Goal: Task Accomplishment & Management: Manage account settings

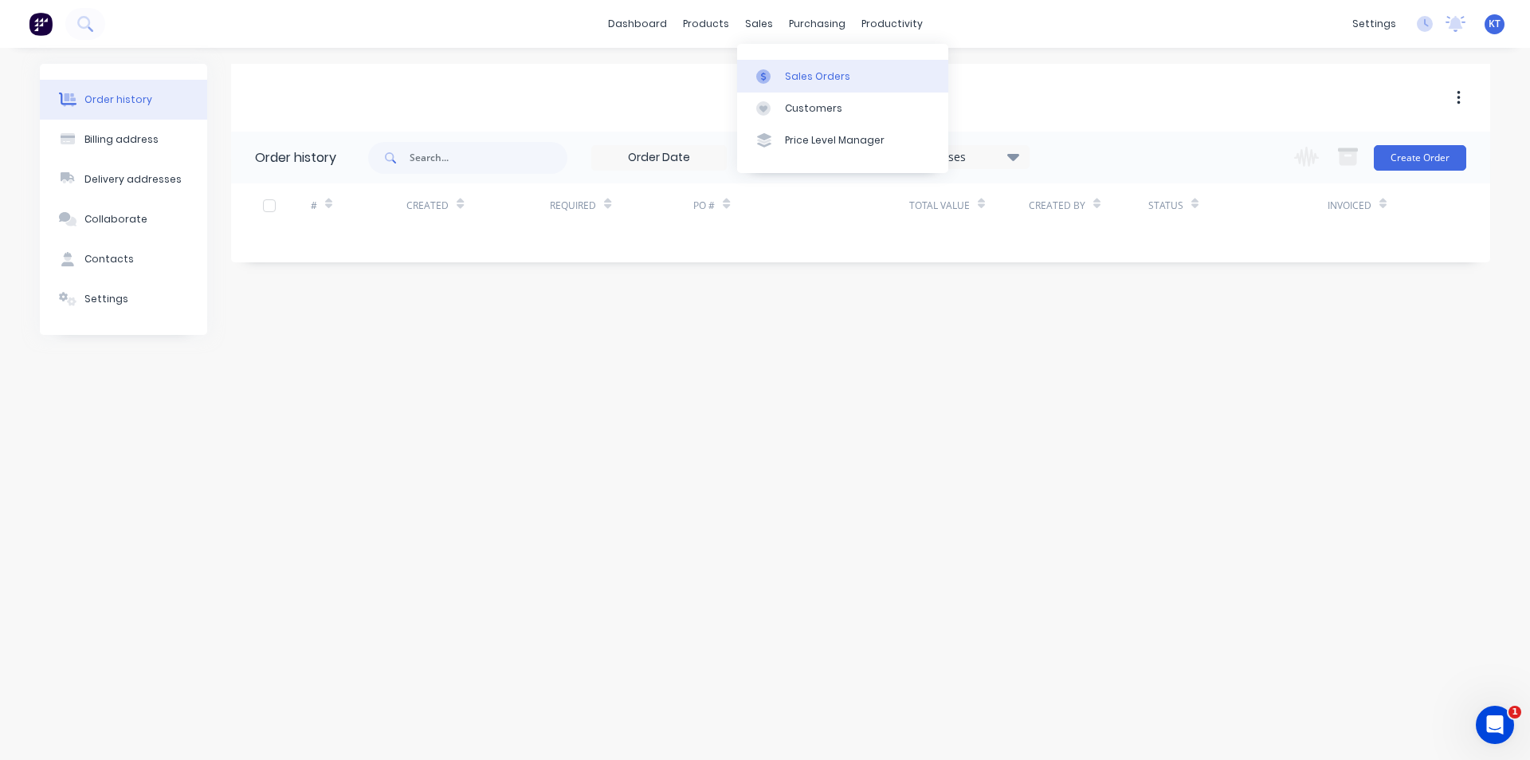
click at [799, 74] on div "Sales Orders" at bounding box center [817, 76] width 65 height 14
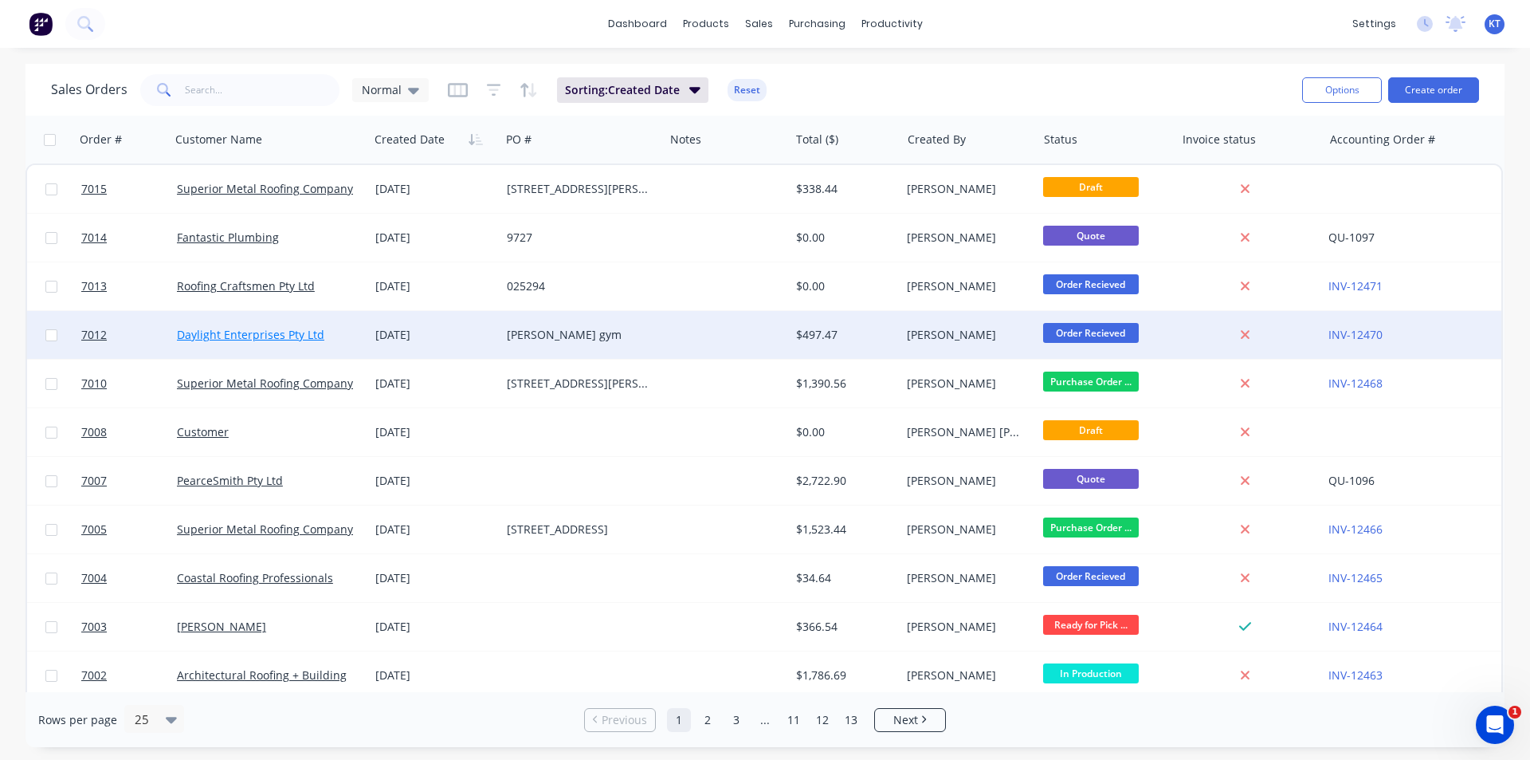
click at [305, 327] on link "Daylight Enterprises Pty Ltd" at bounding box center [250, 334] width 147 height 15
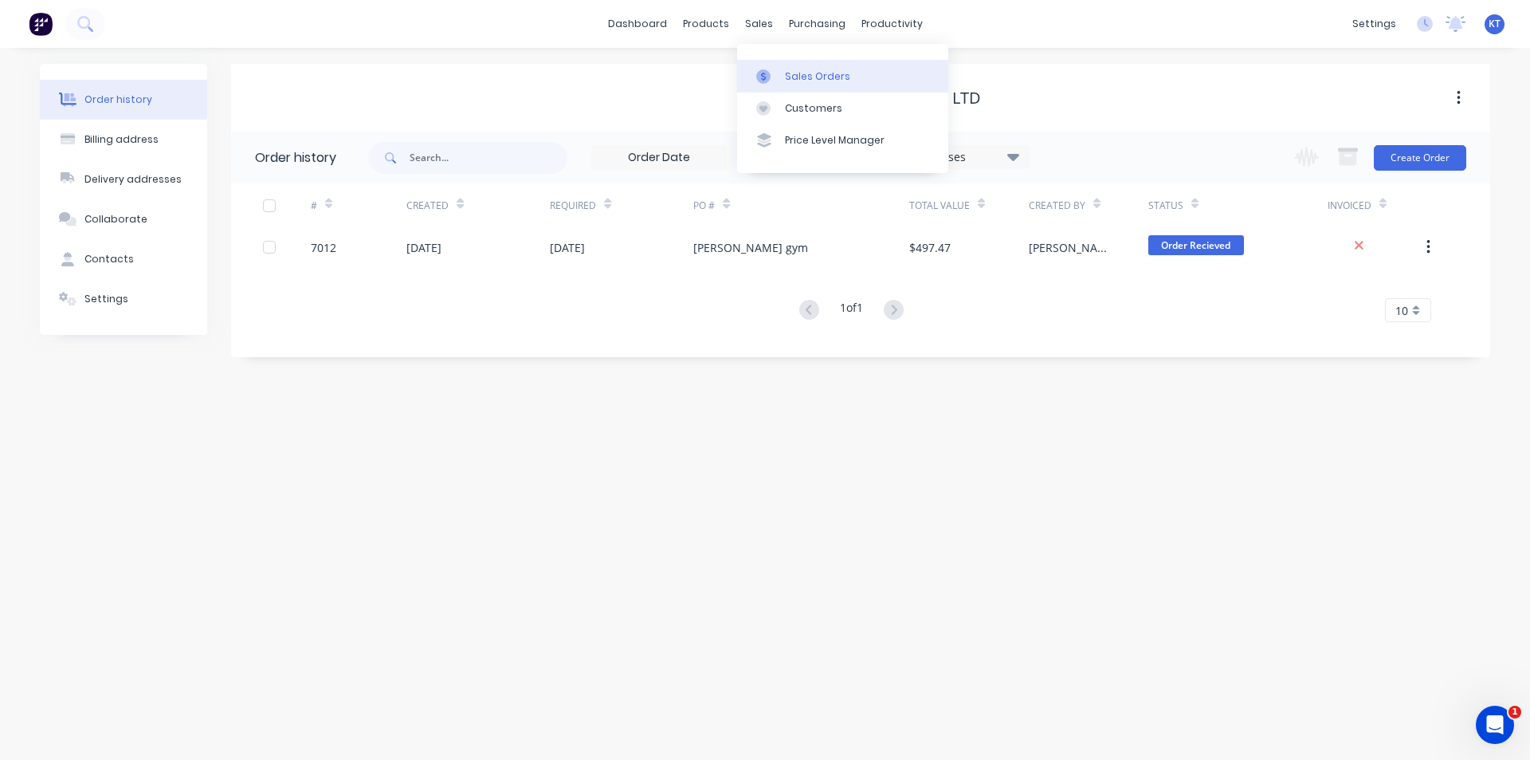
click at [785, 80] on div "Sales Orders" at bounding box center [817, 76] width 65 height 14
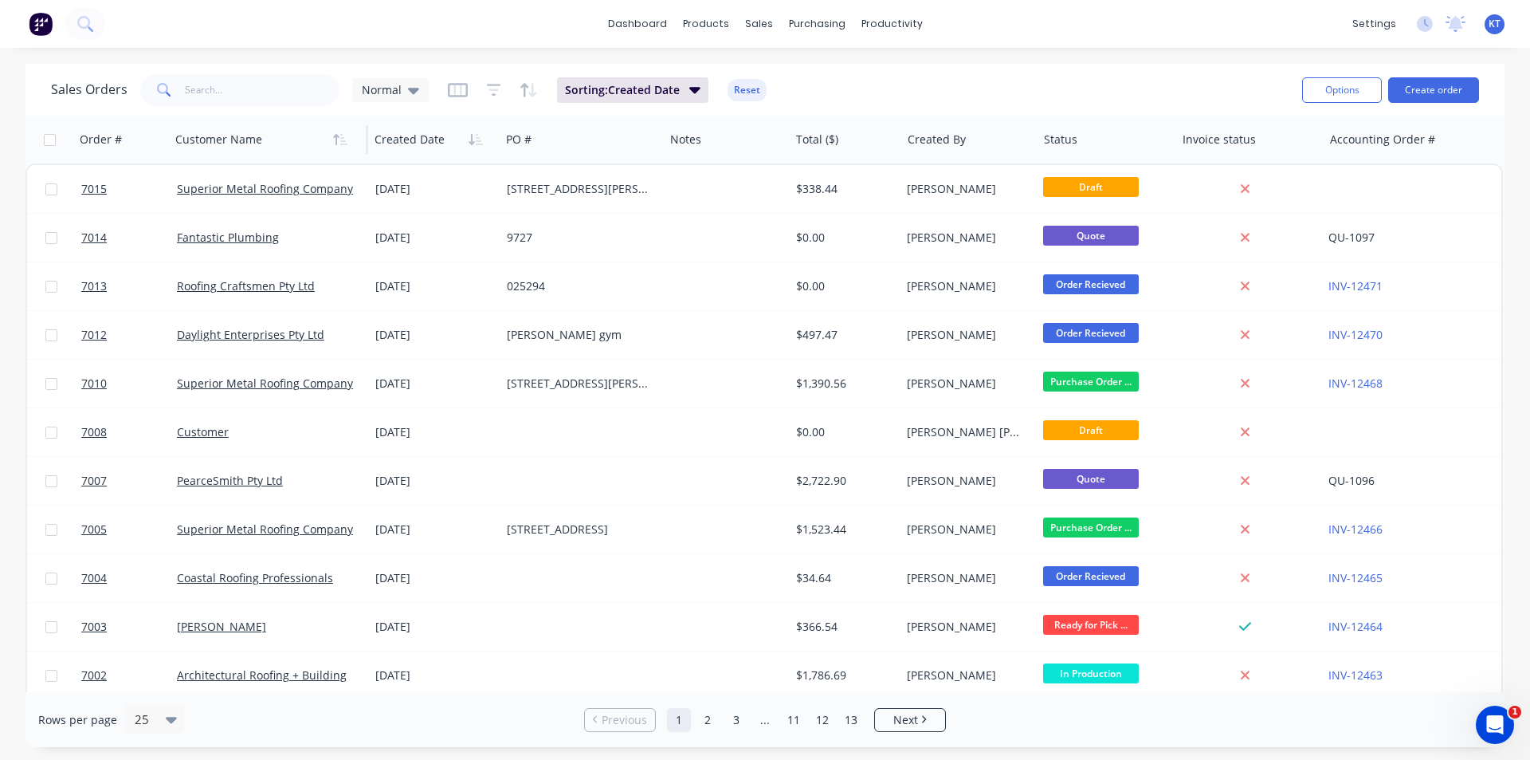
click at [318, 135] on div at bounding box center [263, 140] width 177 height 32
click at [296, 98] on input "text" at bounding box center [262, 90] width 155 height 32
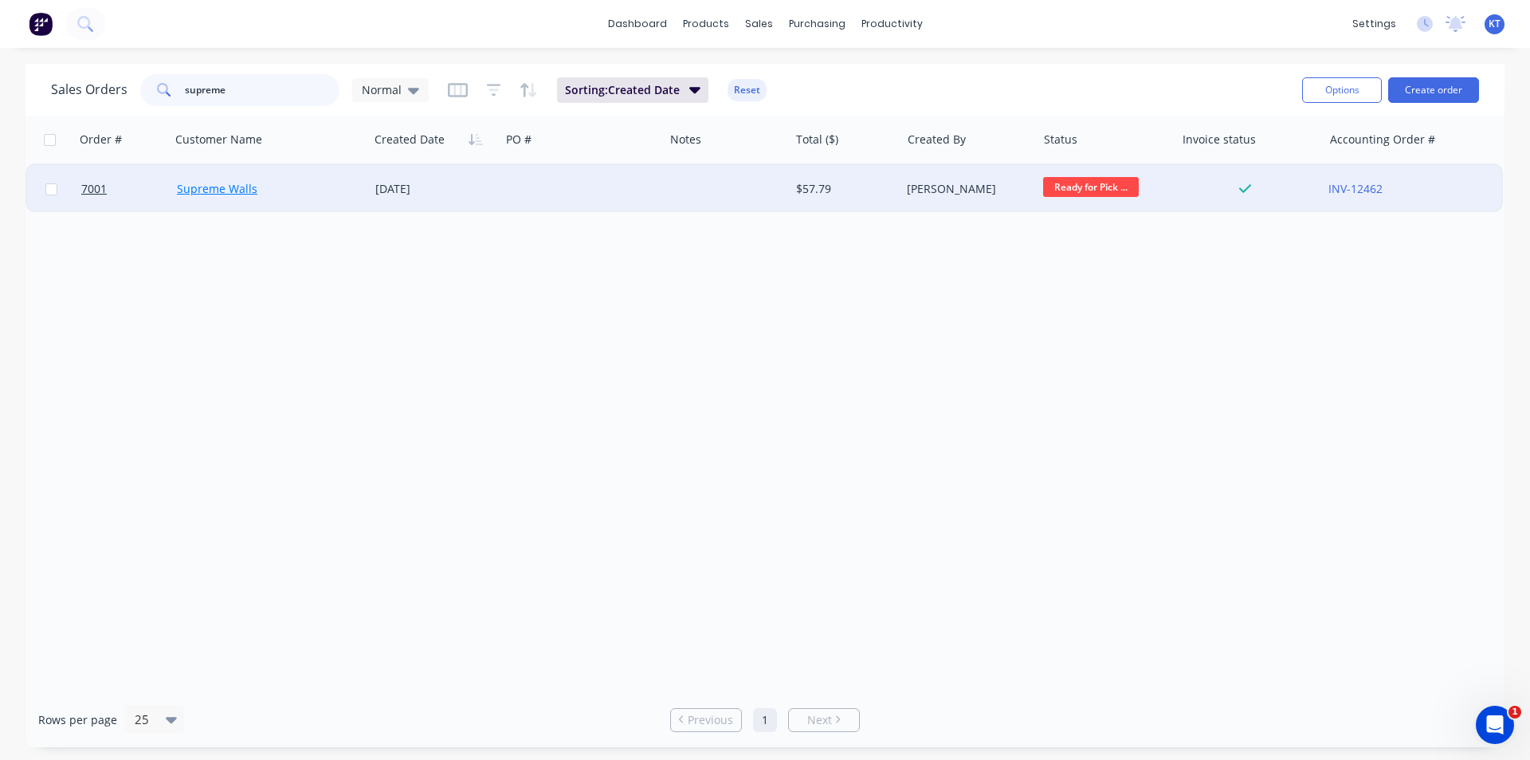
type input "supreme"
click at [242, 188] on link "Supreme Walls" at bounding box center [217, 188] width 81 height 15
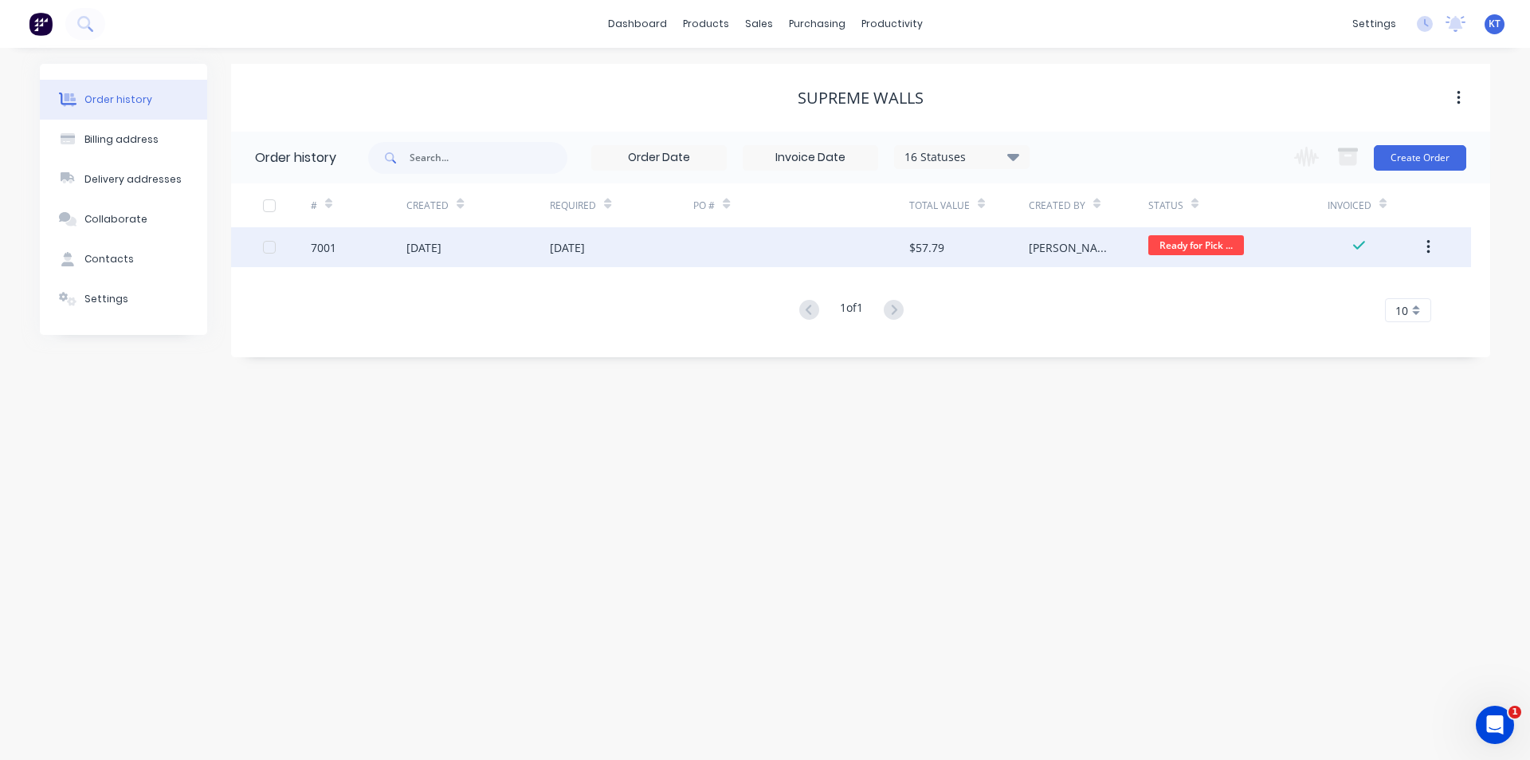
click at [1062, 266] on div "[PERSON_NAME]" at bounding box center [1089, 247] width 120 height 40
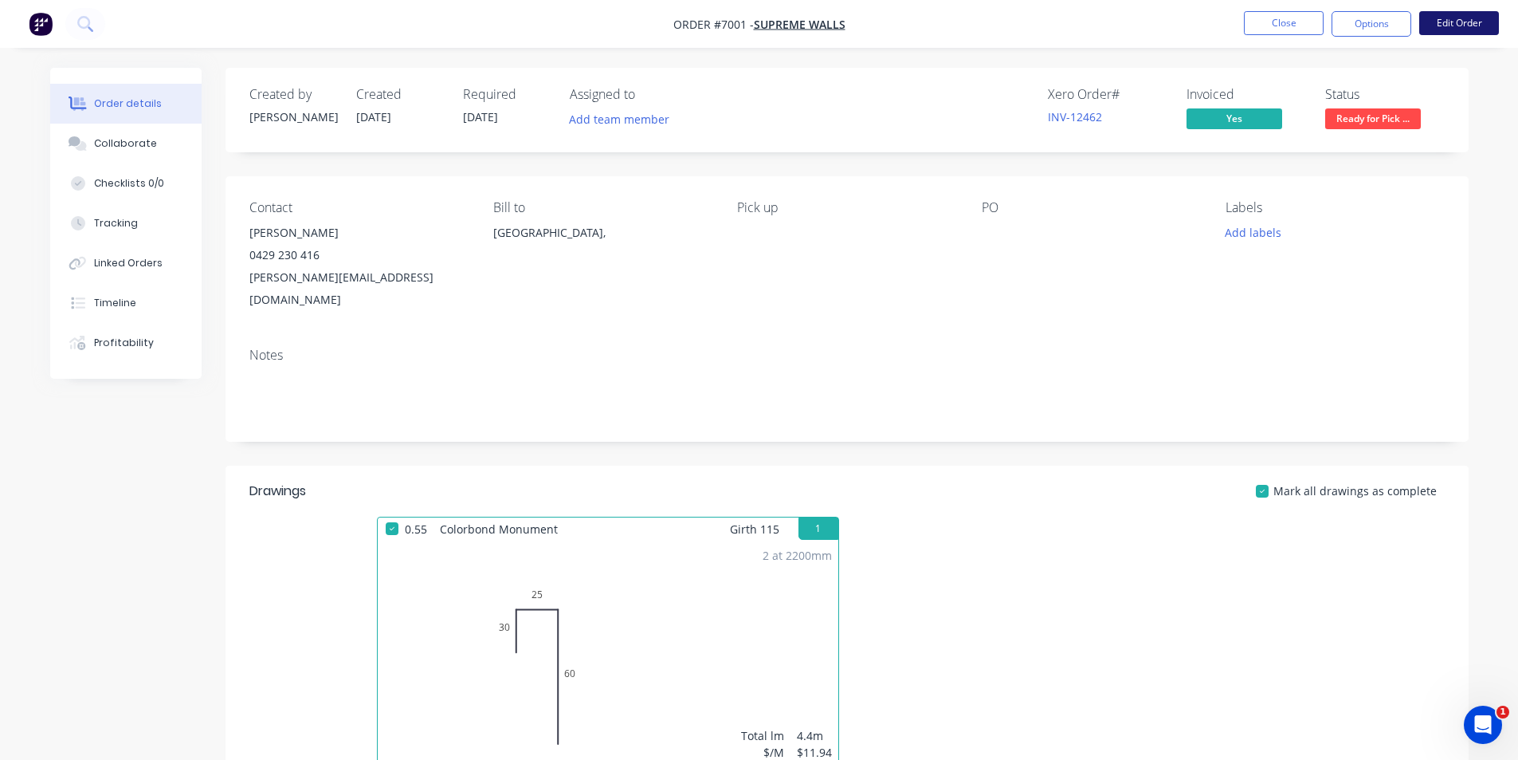
click at [1460, 31] on button "Edit Order" at bounding box center [1460, 23] width 80 height 24
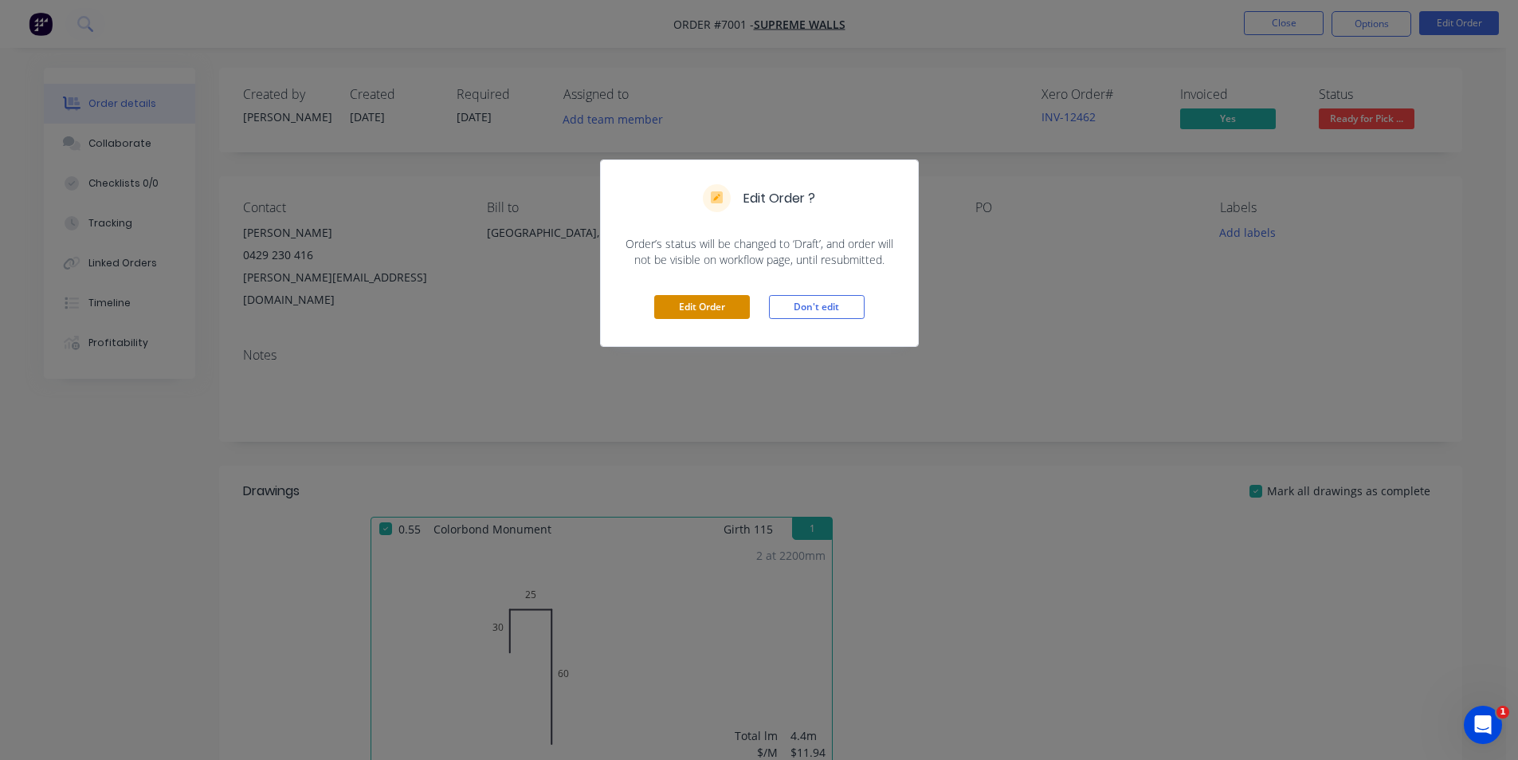
click at [722, 312] on button "Edit Order" at bounding box center [702, 307] width 96 height 24
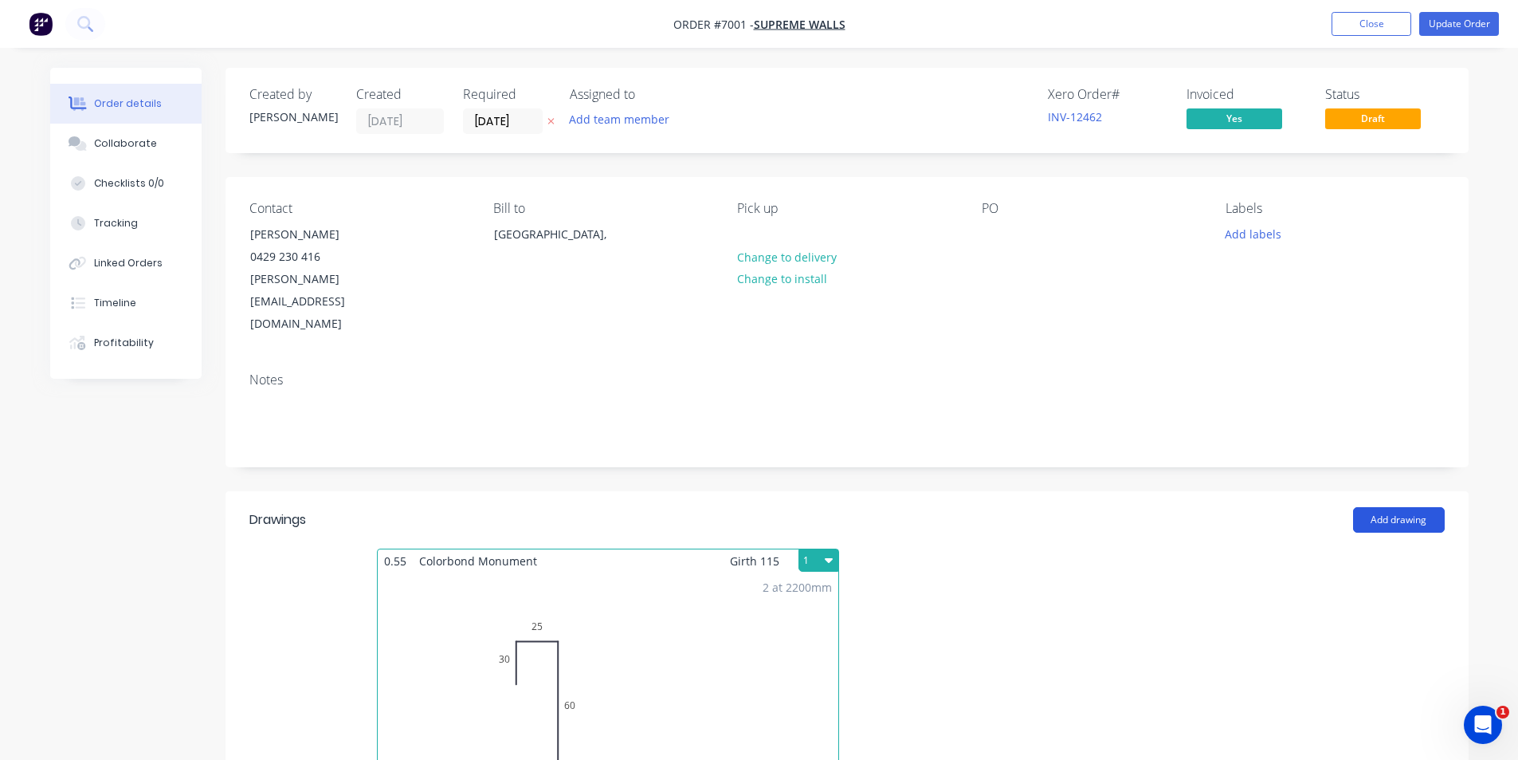
click at [1412, 507] on button "Add drawing" at bounding box center [1399, 520] width 92 height 26
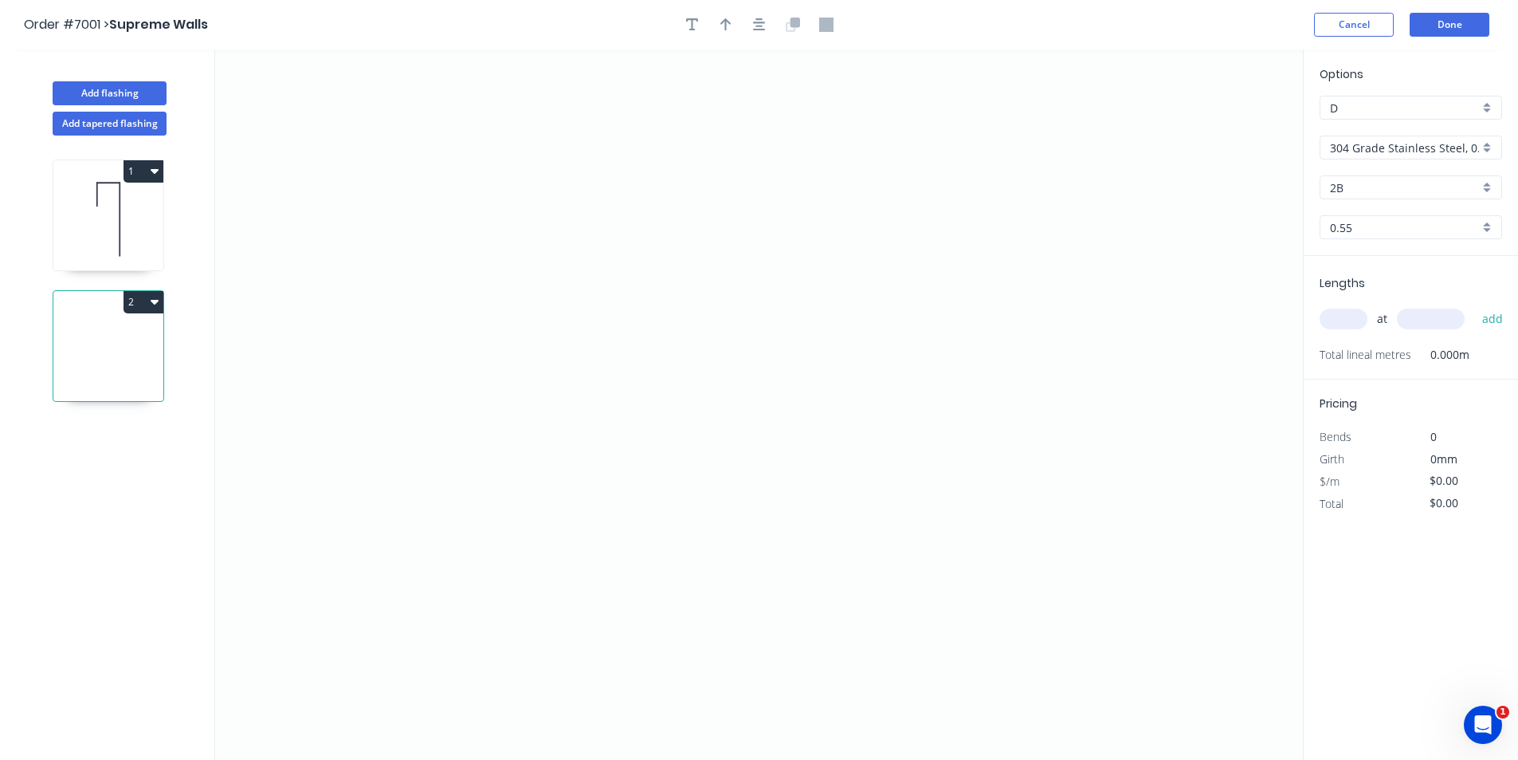
click at [1416, 153] on input "304 Grade Stainless Steel, 0.9mm Perforated Pattern 208 - 2mm hole" at bounding box center [1404, 147] width 149 height 17
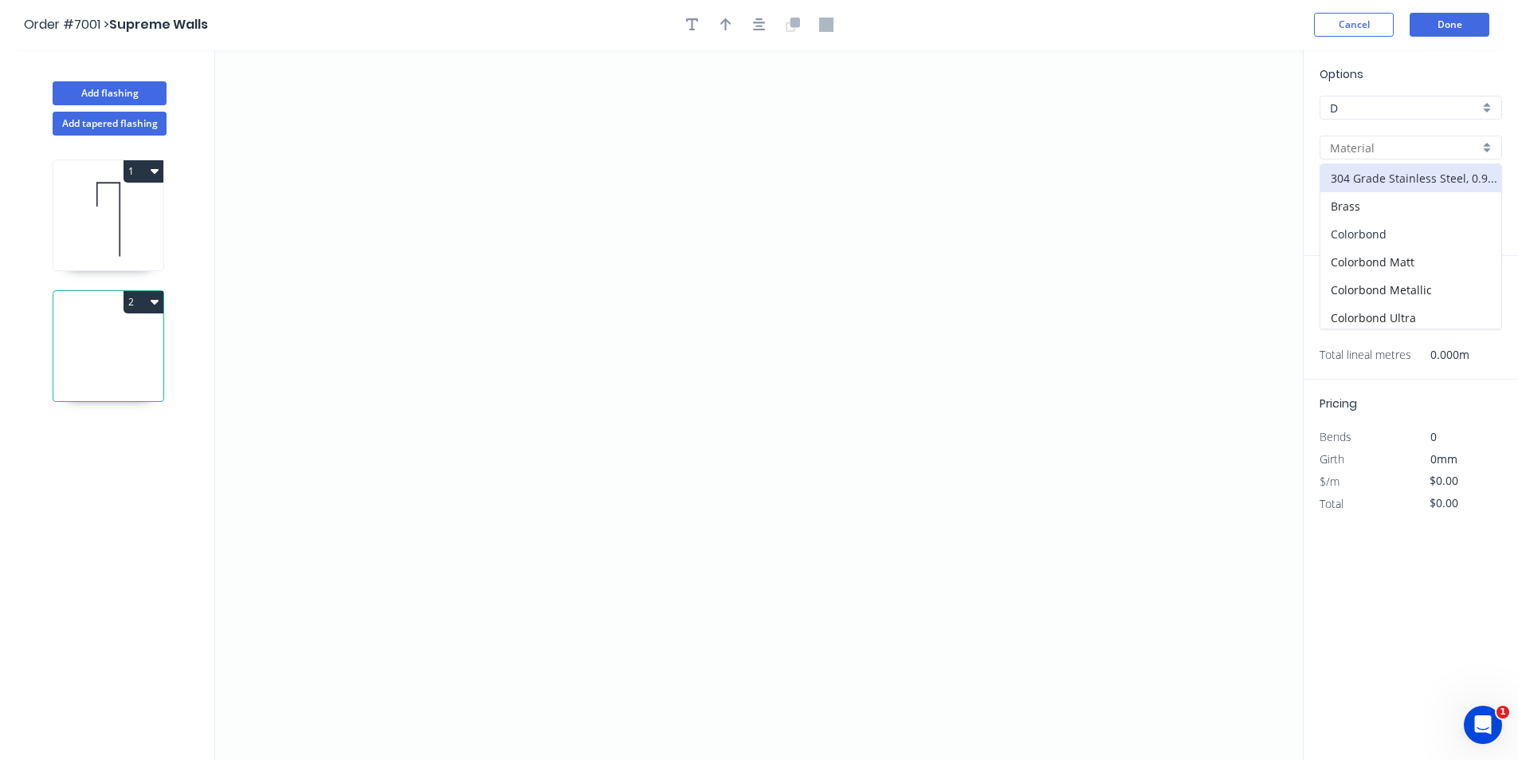
click at [1394, 233] on div "Colorbond" at bounding box center [1411, 234] width 181 height 28
type input "Colorbond"
type input "Basalt"
click at [1377, 199] on div "Options D D Colorbond Colorbond Colorbond Matt Colorbond Metallic Colorbond Ult…" at bounding box center [1411, 160] width 214 height 190
click at [1373, 190] on input "Basalt" at bounding box center [1404, 187] width 149 height 17
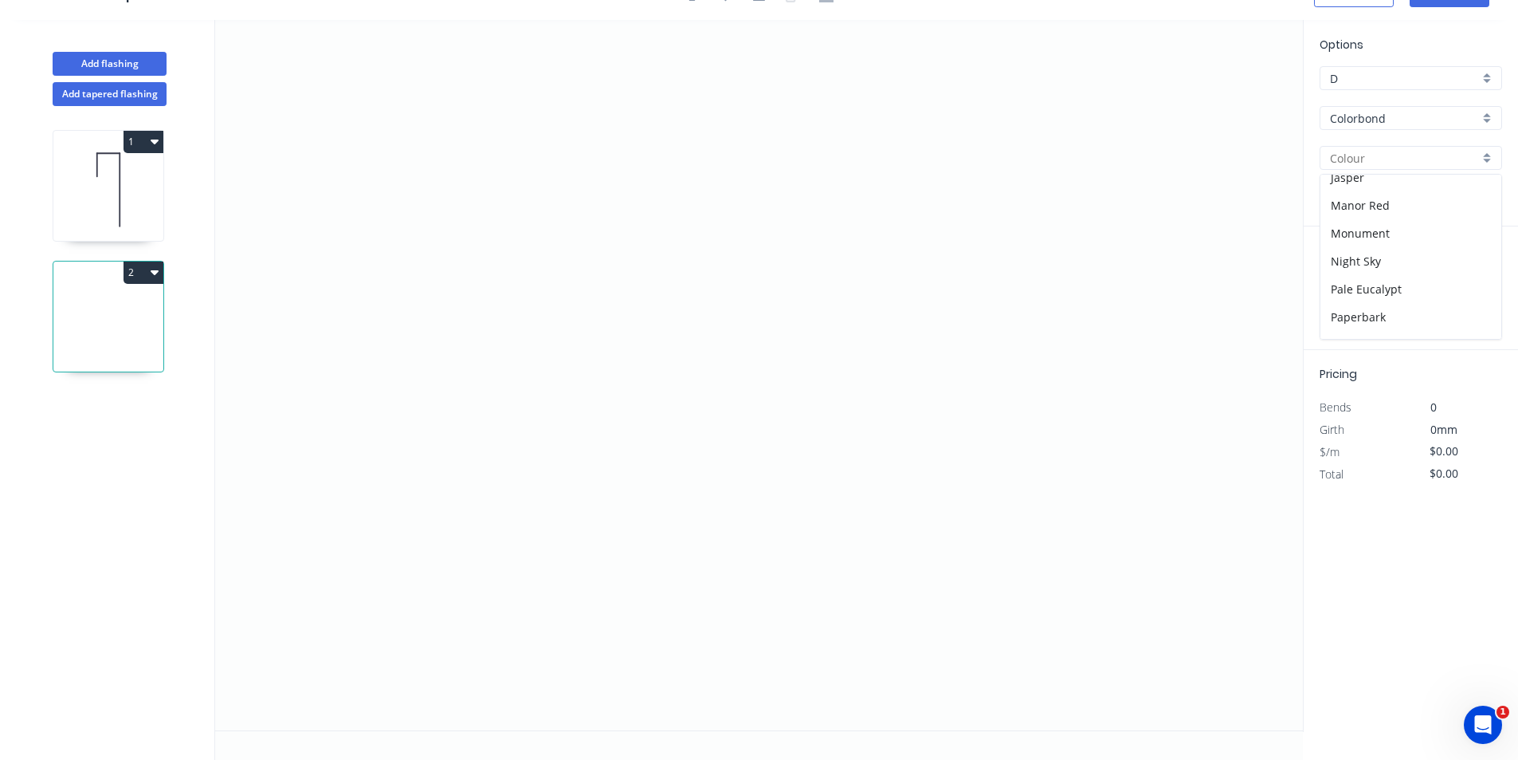
scroll to position [370, 0]
click at [1366, 242] on div "Paperbark" at bounding box center [1411, 237] width 181 height 28
type input "Paperbark"
click at [649, 235] on icon "0" at bounding box center [759, 375] width 1088 height 710
click at [653, 451] on icon "0" at bounding box center [759, 375] width 1088 height 710
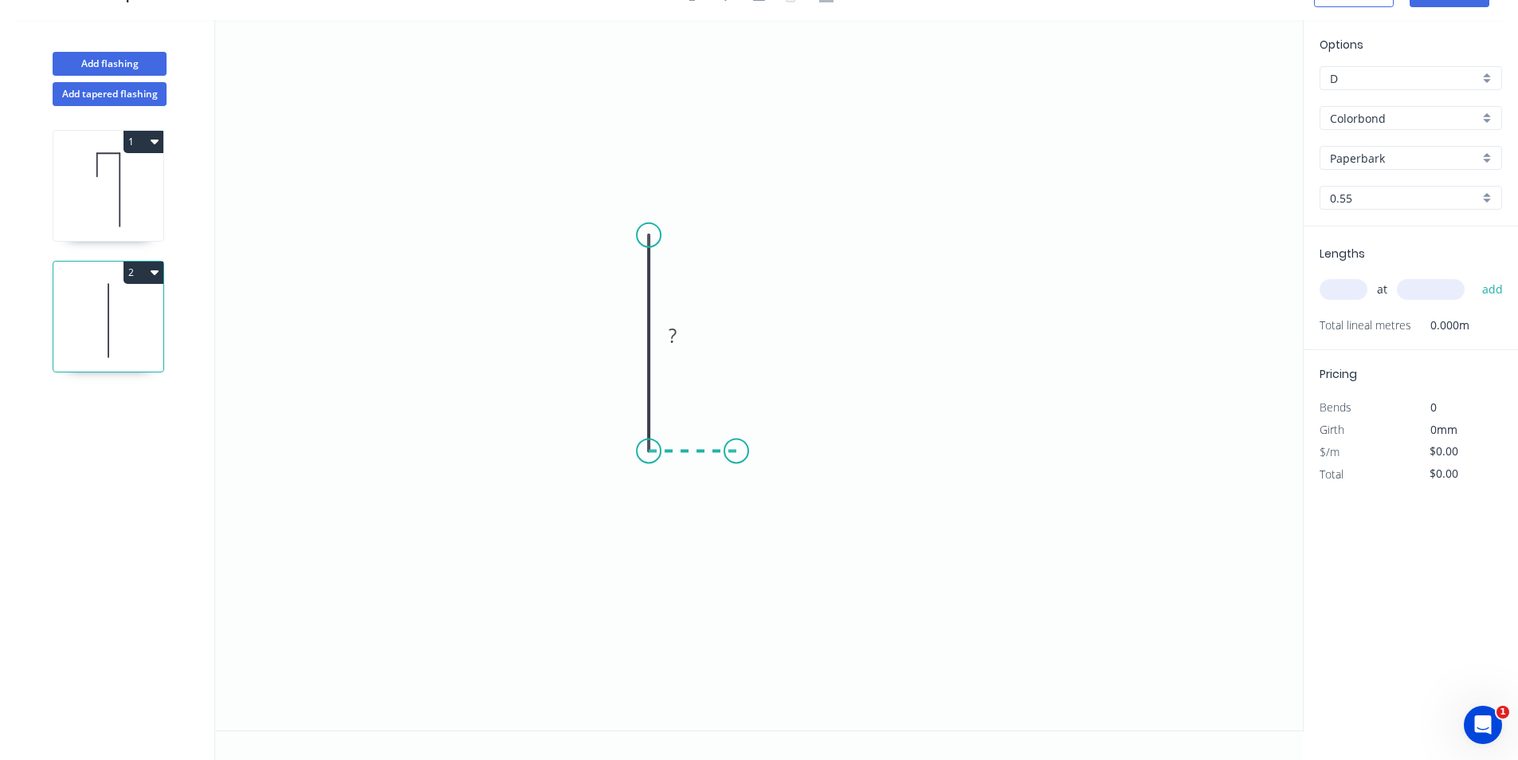
click at [736, 450] on icon at bounding box center [693, 450] width 88 height 0
click at [737, 494] on icon "0 ? ?" at bounding box center [759, 375] width 1088 height 710
click at [767, 438] on icon "0 ? ? ?" at bounding box center [759, 375] width 1088 height 710
click at [764, 458] on tspan "?" at bounding box center [760, 464] width 8 height 26
type input "$8.22"
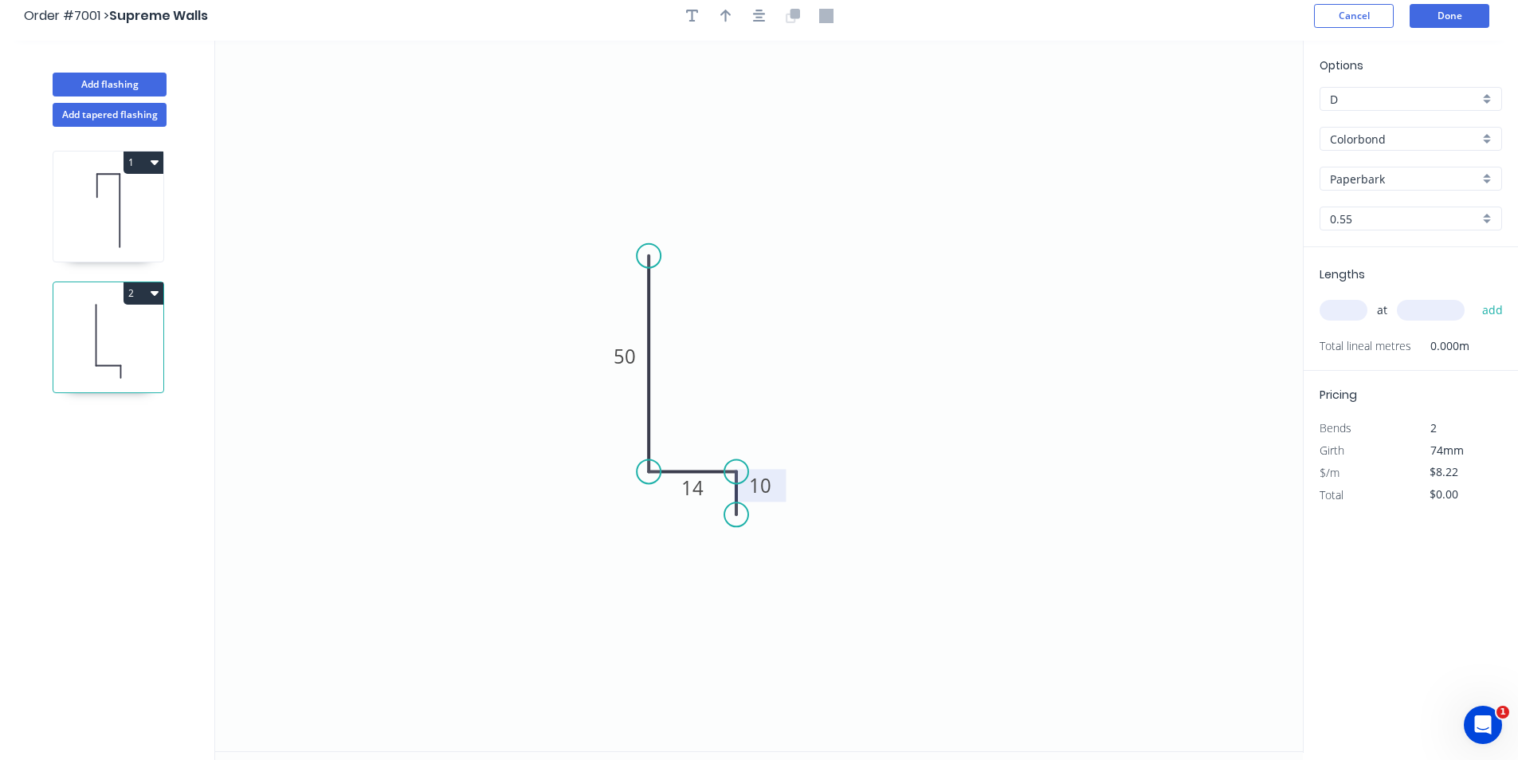
scroll to position [0, 0]
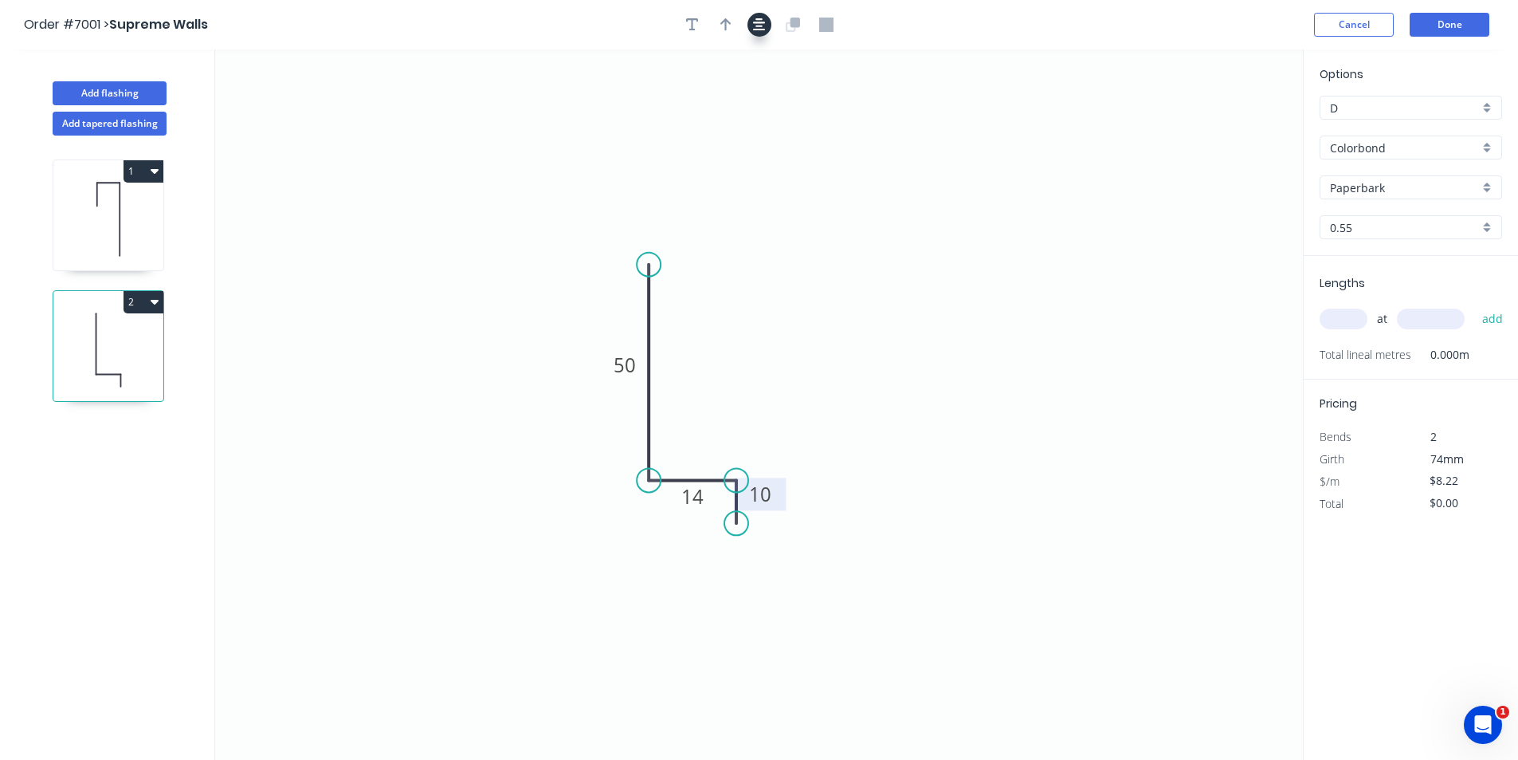
click at [765, 32] on button "button" at bounding box center [760, 25] width 24 height 24
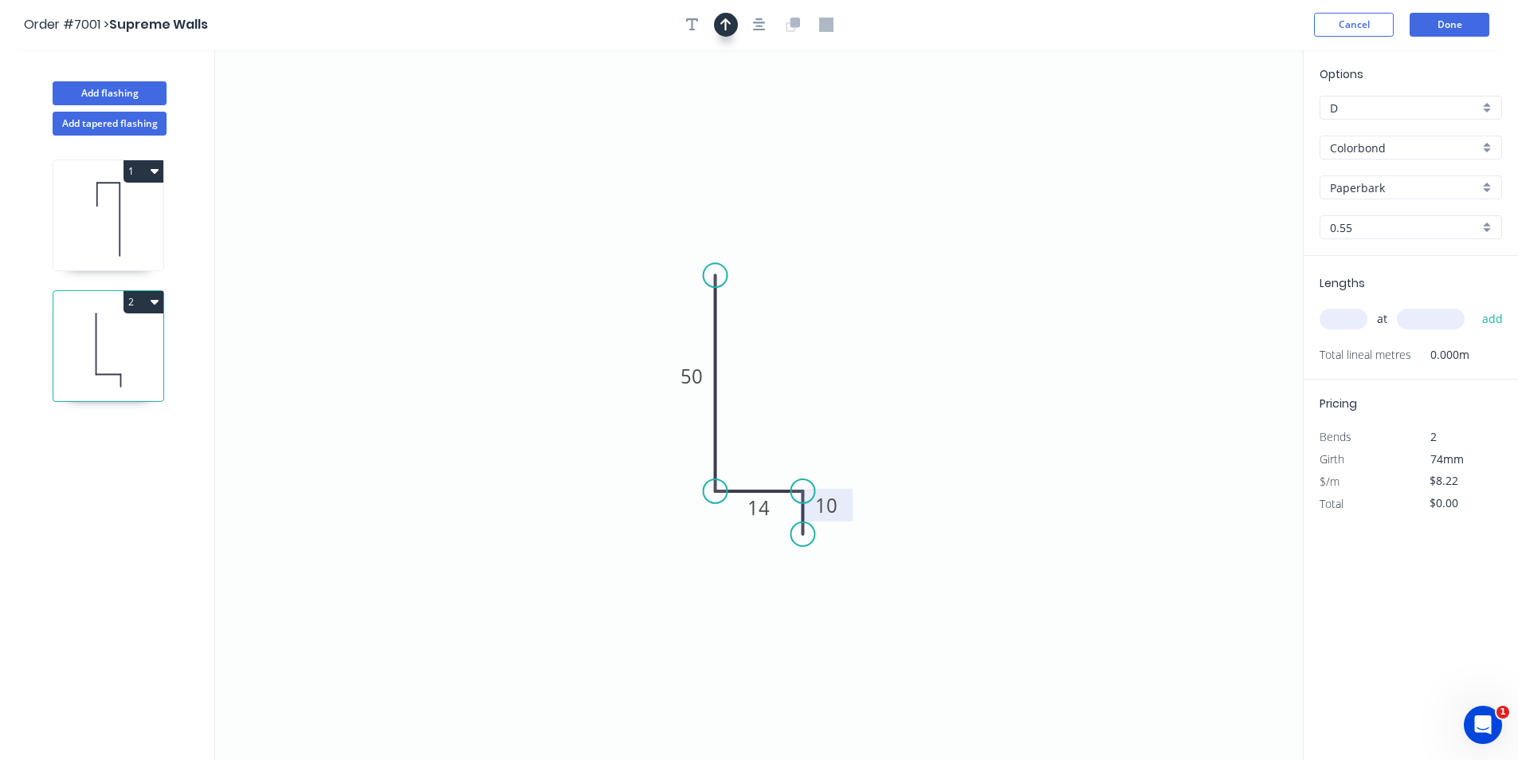
click at [732, 29] on button "button" at bounding box center [726, 25] width 24 height 24
click at [1222, 130] on icon at bounding box center [1223, 110] width 14 height 51
drag, startPoint x: 1222, startPoint y: 130, endPoint x: 755, endPoint y: 395, distance: 536.8
click at [776, 392] on icon at bounding box center [799, 369] width 46 height 46
click at [1358, 320] on input "text" at bounding box center [1344, 318] width 48 height 21
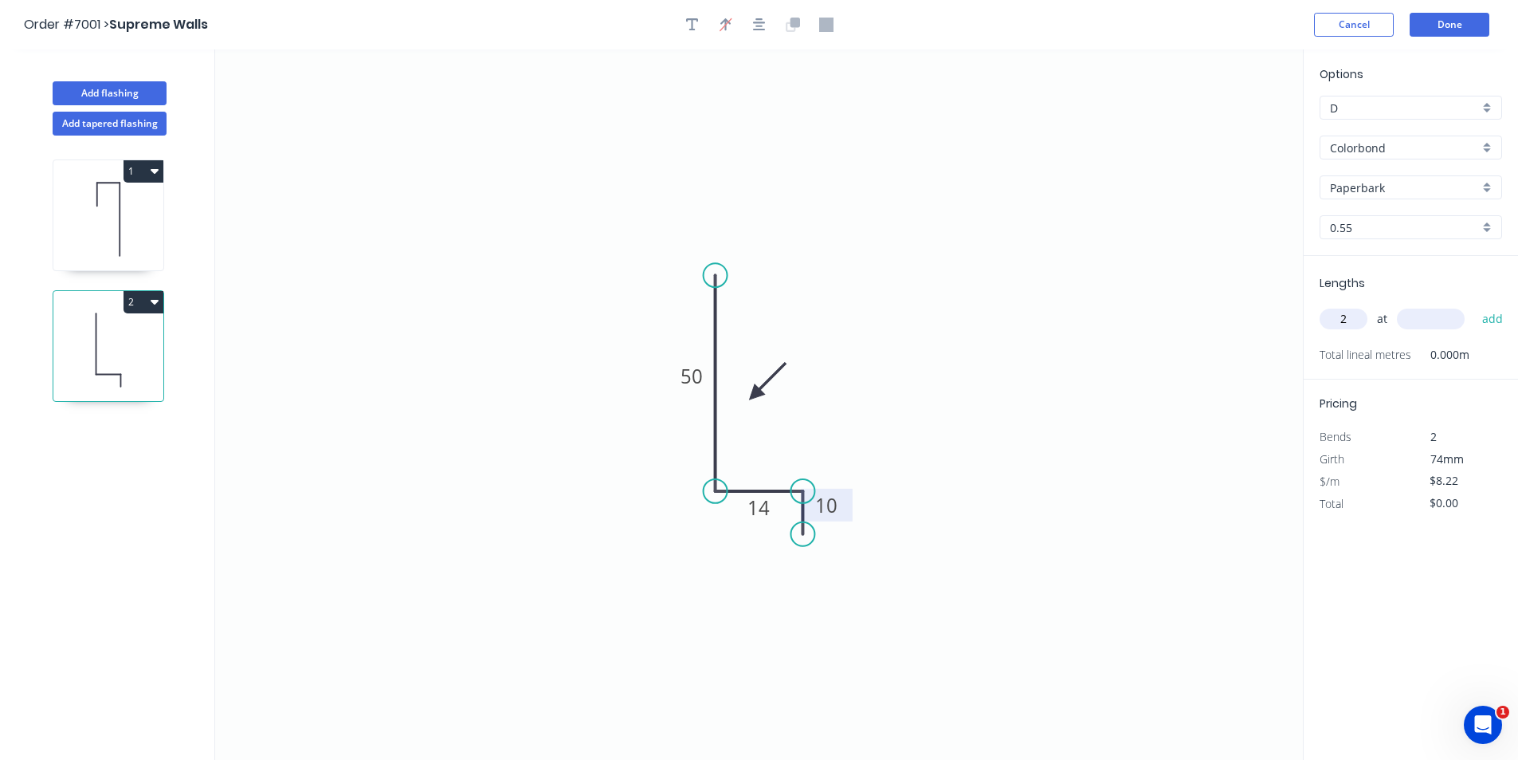
type input "2"
type input "1800"
click at [1475, 305] on button "add" at bounding box center [1493, 318] width 37 height 27
type input "$29.59"
click at [1466, 22] on button "Done" at bounding box center [1450, 25] width 80 height 24
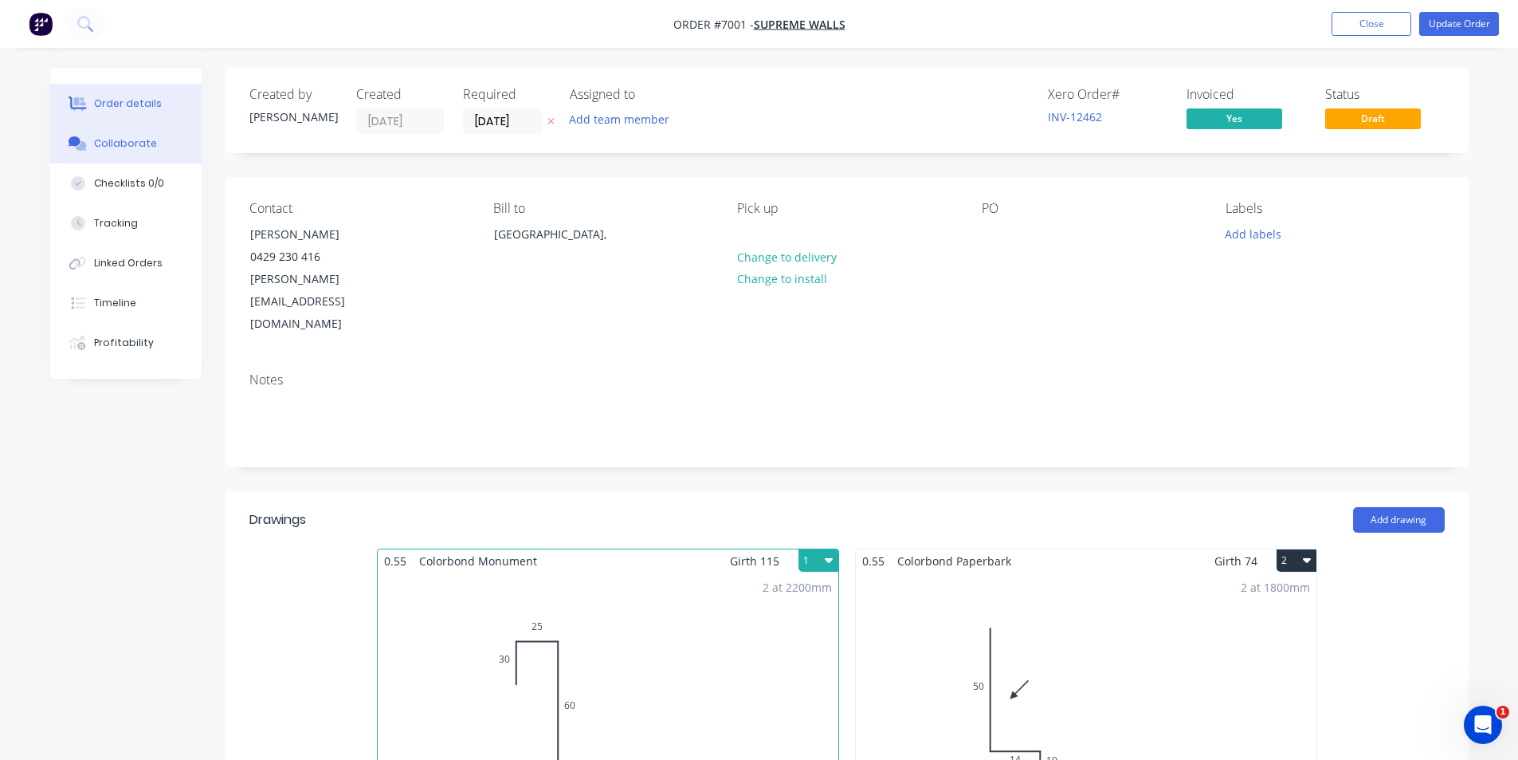
click at [132, 129] on button "Collaborate" at bounding box center [125, 144] width 151 height 40
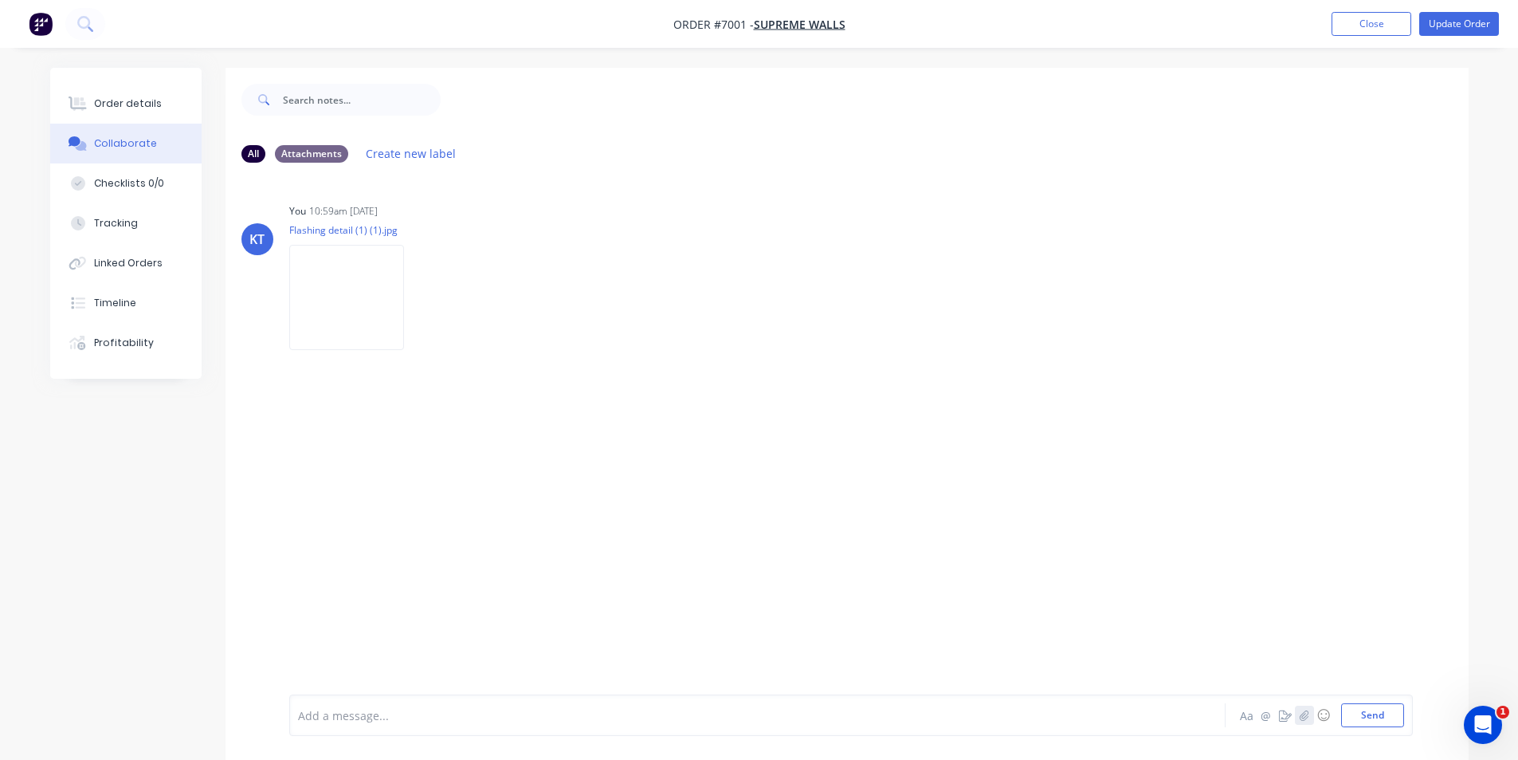
click at [1310, 718] on button "button" at bounding box center [1304, 714] width 19 height 19
click at [1429, 727] on div "Add a message... Aa @ ☺ Send" at bounding box center [847, 674] width 1243 height 171
click at [1360, 717] on button "Send" at bounding box center [1372, 715] width 63 height 24
click at [141, 107] on div "Order details" at bounding box center [128, 103] width 68 height 14
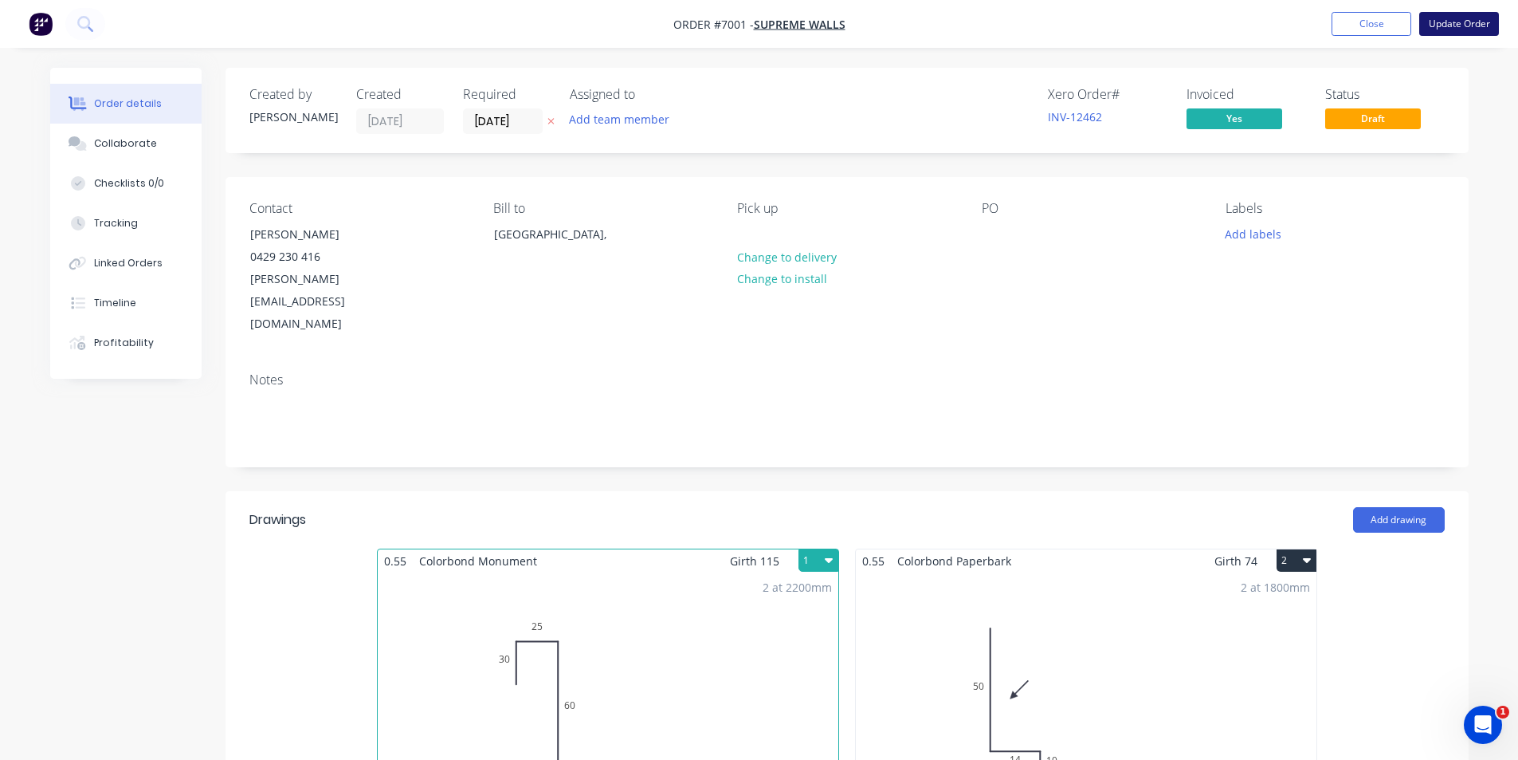
click at [1467, 21] on button "Update Order" at bounding box center [1460, 24] width 80 height 24
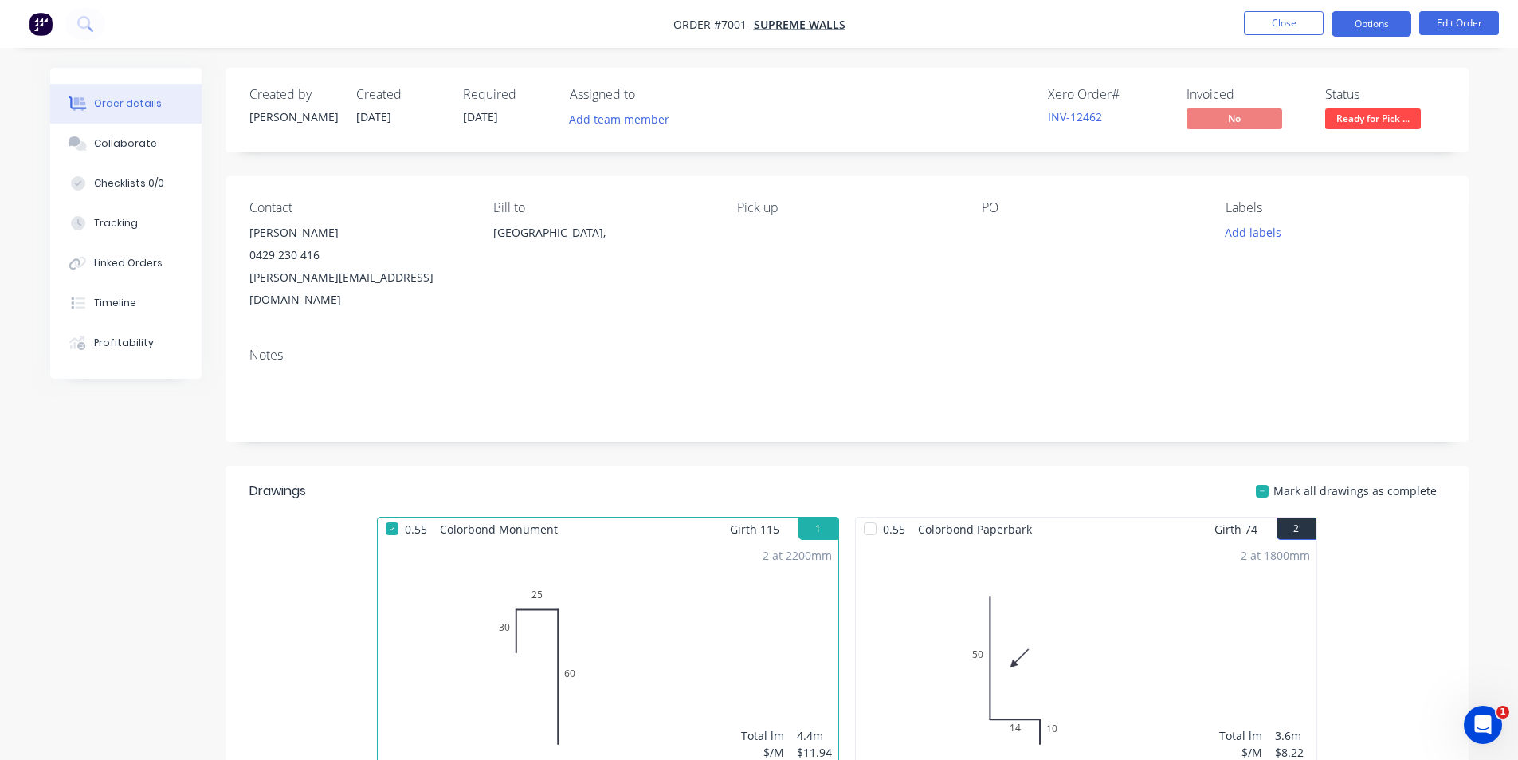
click at [1388, 29] on button "Options" at bounding box center [1372, 24] width 80 height 26
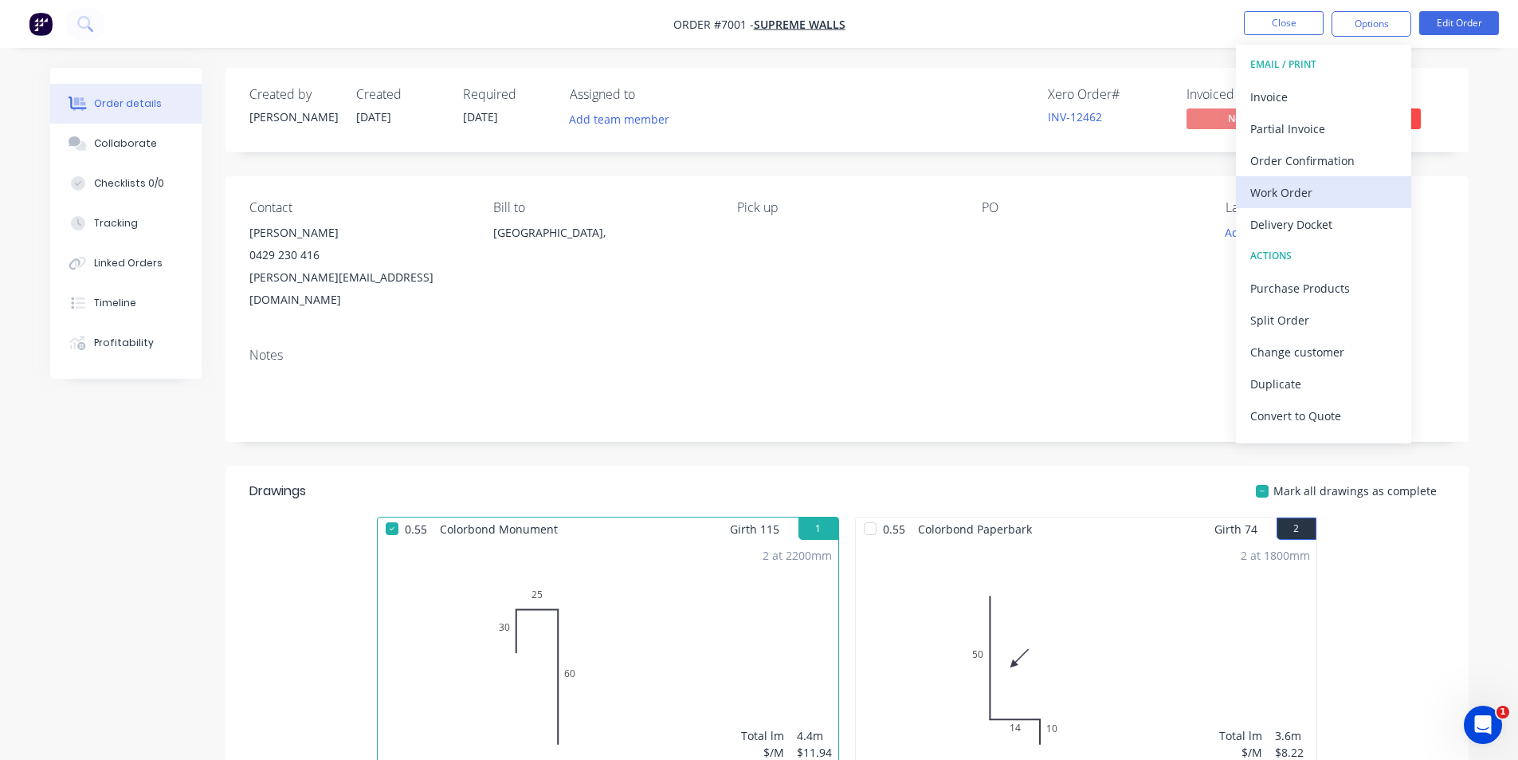
click at [1325, 189] on div "Work Order" at bounding box center [1324, 192] width 147 height 23
click at [1302, 202] on div "Custom" at bounding box center [1324, 192] width 147 height 23
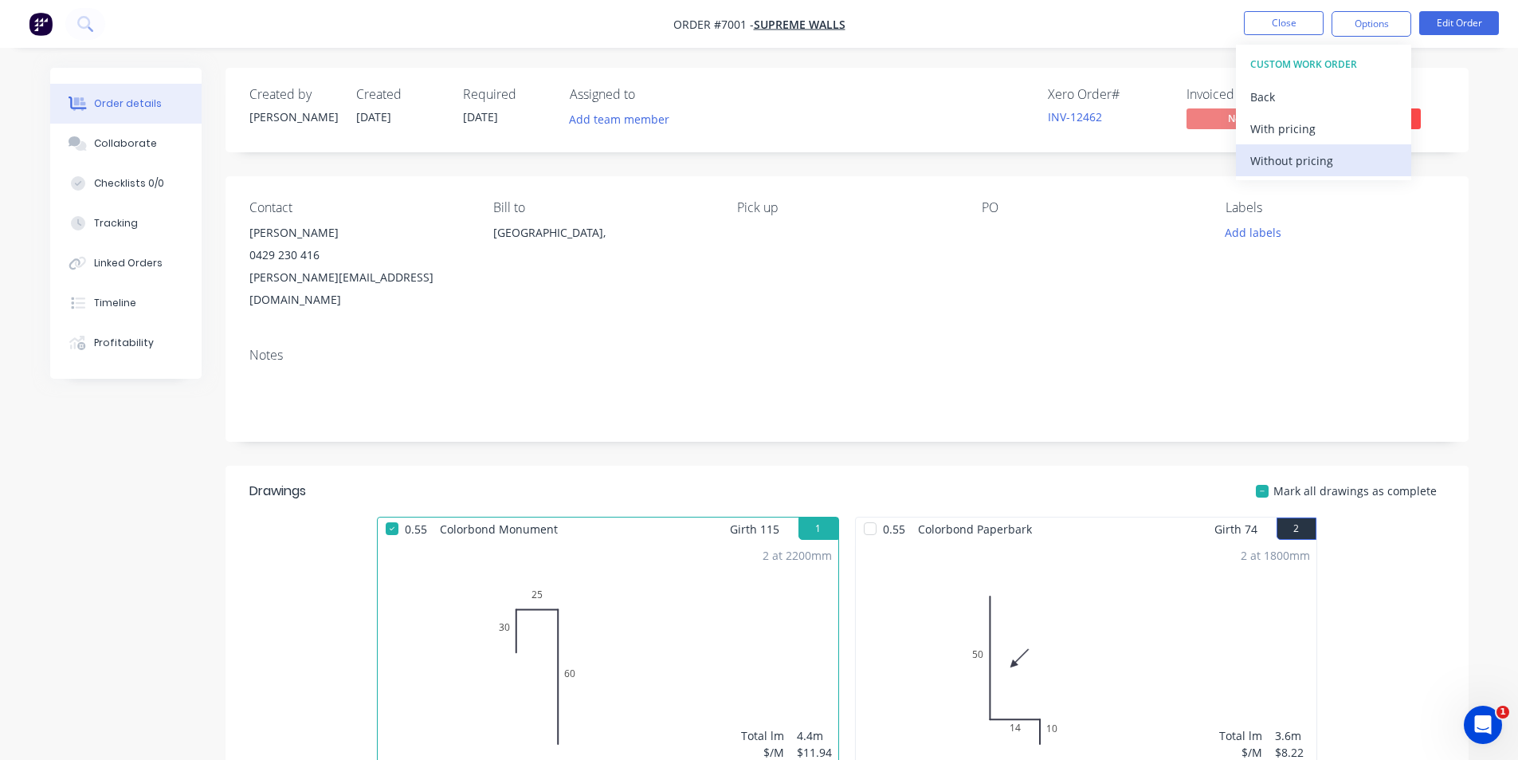
click at [1295, 163] on div "Without pricing" at bounding box center [1324, 160] width 147 height 23
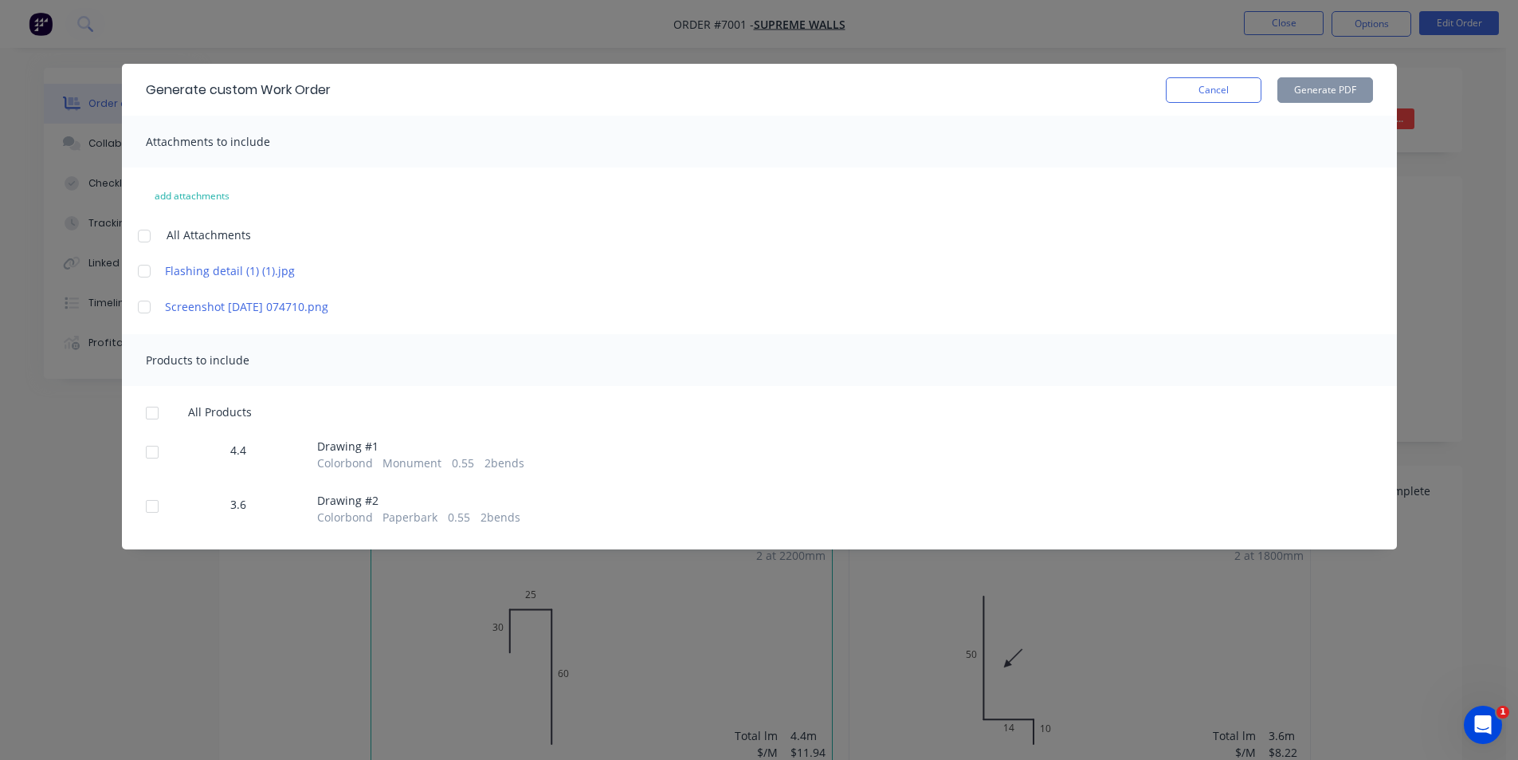
drag, startPoint x: 161, startPoint y: 503, endPoint x: 502, endPoint y: 483, distance: 341.7
click at [160, 504] on div at bounding box center [152, 506] width 32 height 32
click at [1362, 89] on button "Generate PDF" at bounding box center [1326, 90] width 96 height 26
click at [1473, 222] on div "Generate custom Work Order Cancel Generate PDF Attachments to include add attac…" at bounding box center [759, 380] width 1518 height 760
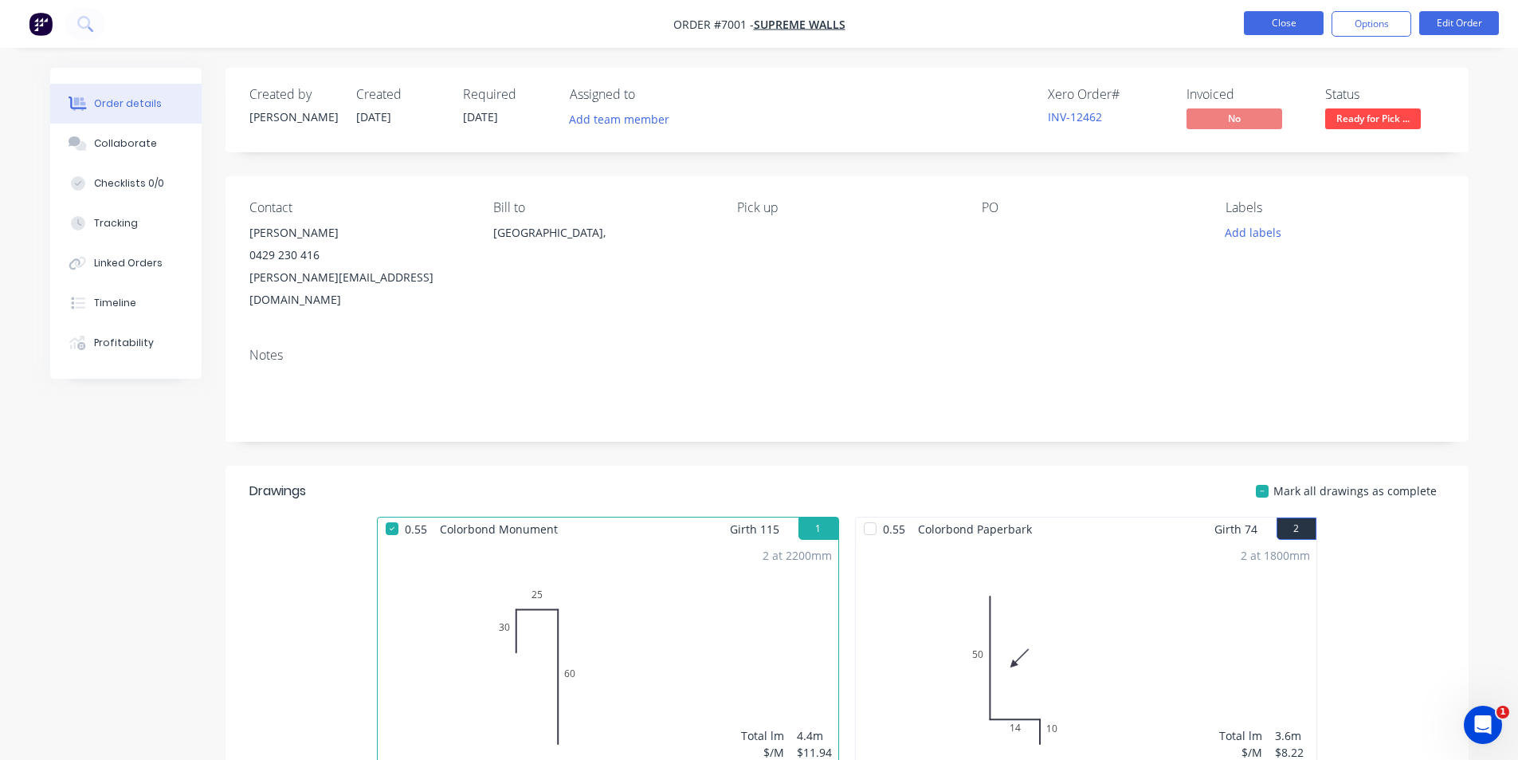
click at [1265, 22] on button "Close" at bounding box center [1284, 23] width 80 height 24
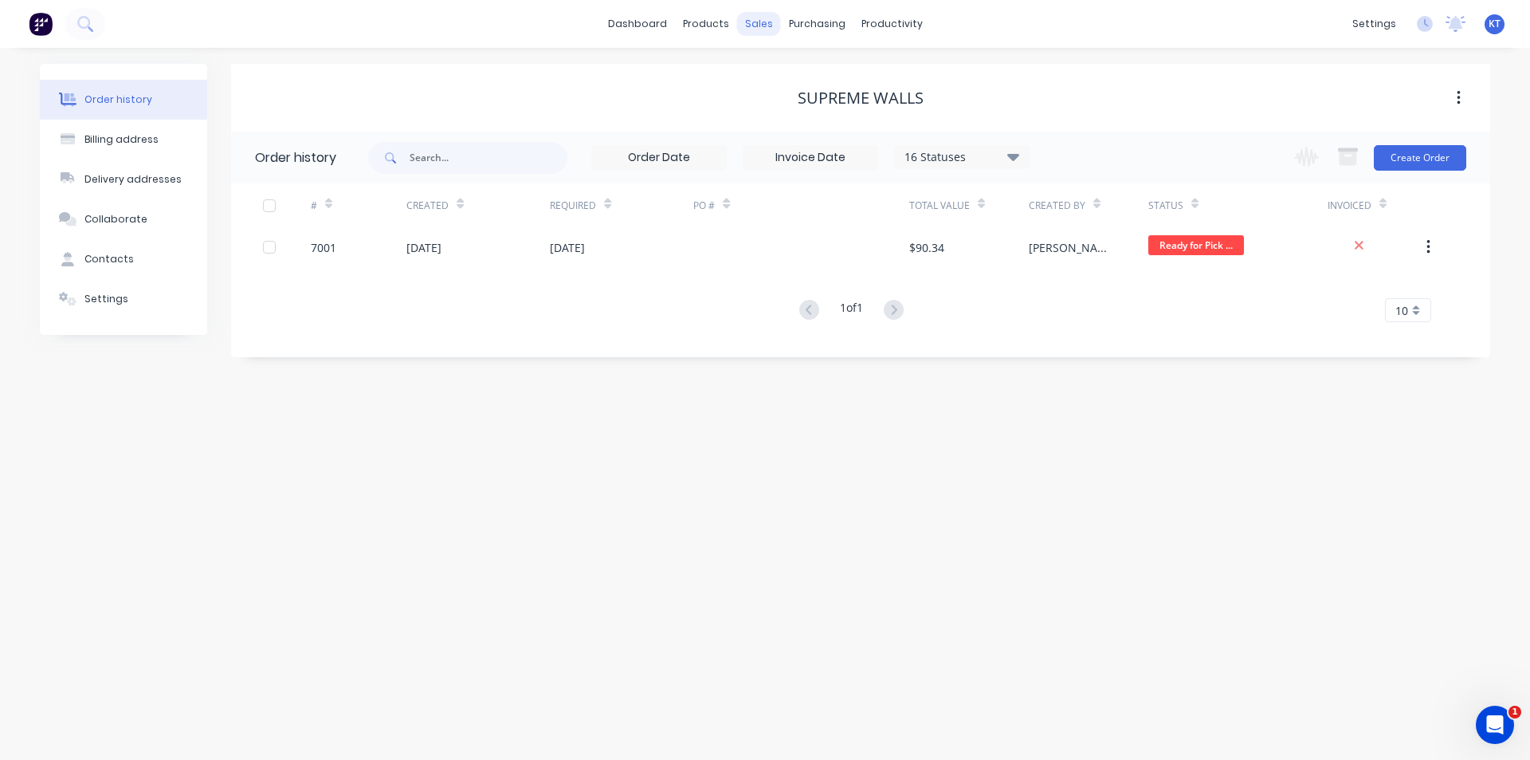
click at [764, 29] on div "sales" at bounding box center [759, 24] width 44 height 24
click at [788, 77] on div "Sales Orders" at bounding box center [817, 76] width 65 height 14
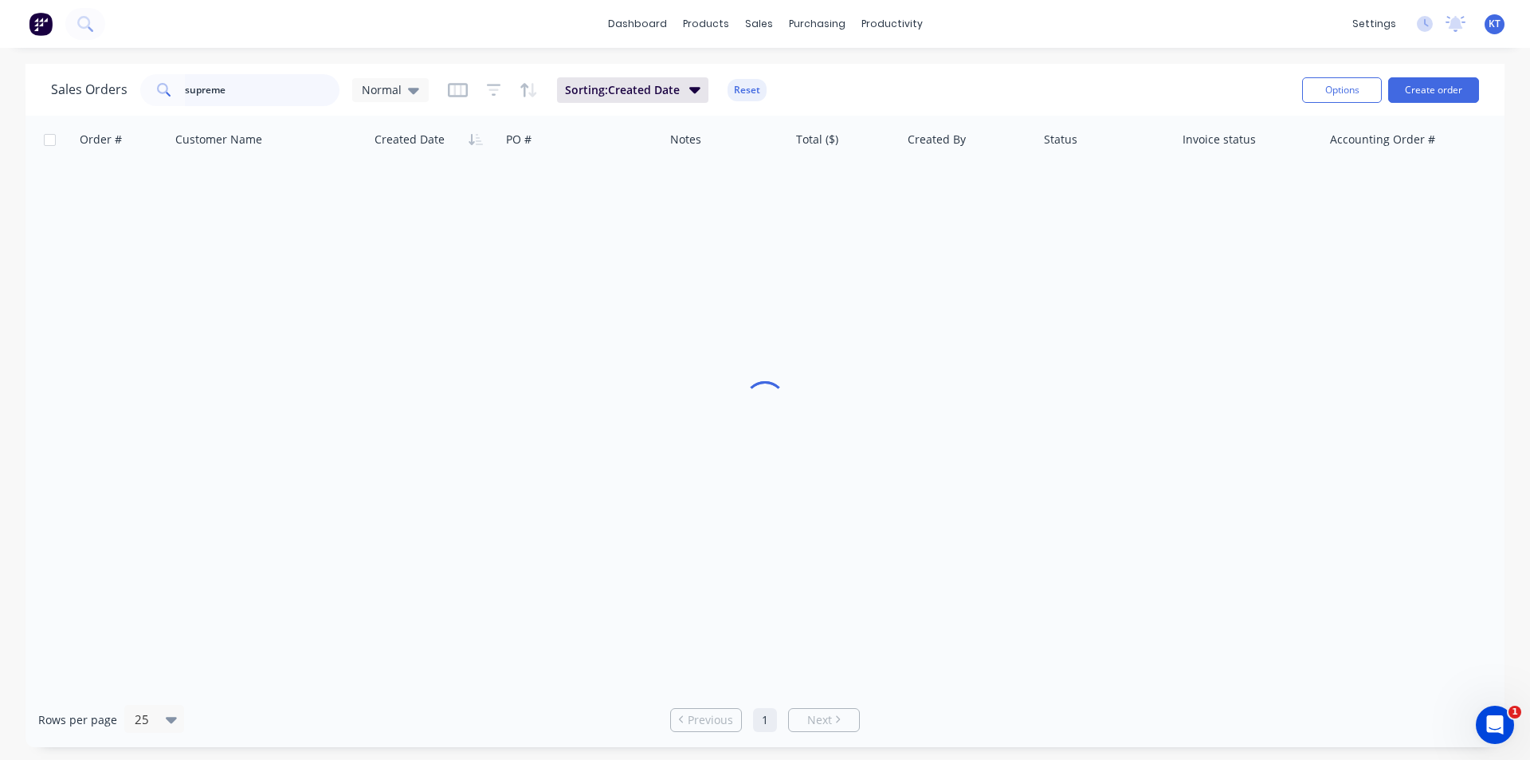
click at [245, 88] on input "supreme" at bounding box center [262, 90] width 155 height 32
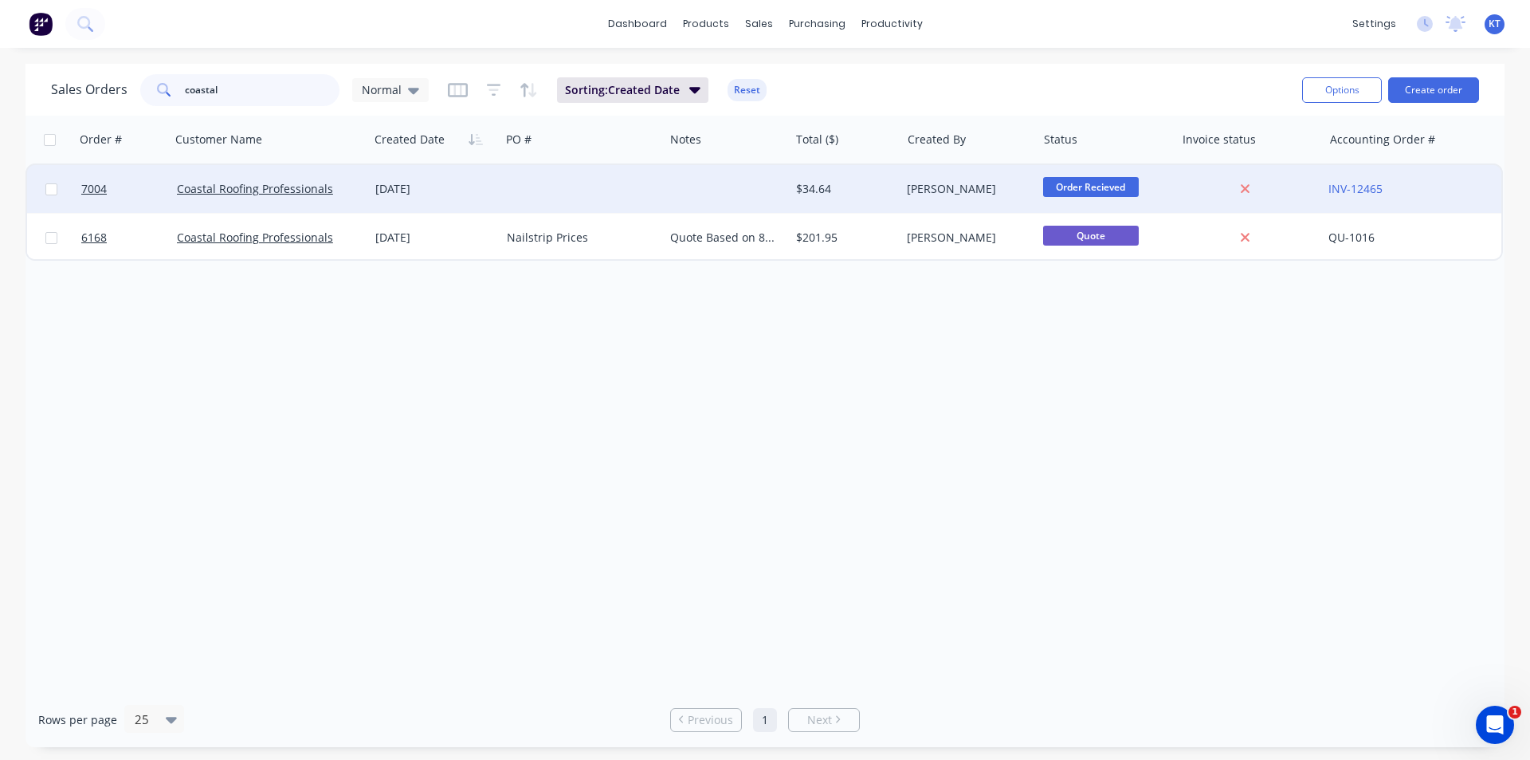
type input "coastal"
click at [623, 185] on div at bounding box center [582, 189] width 163 height 48
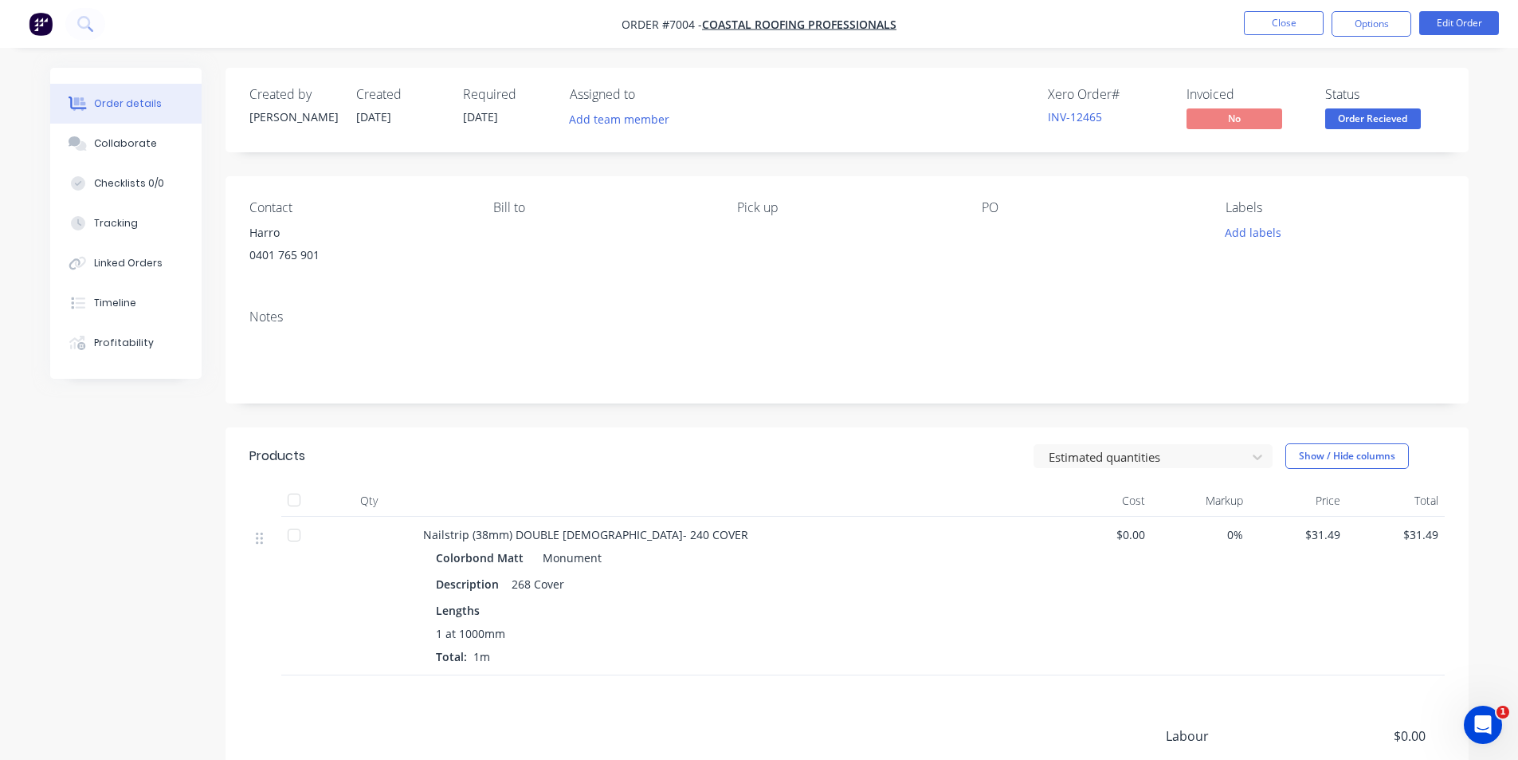
click at [1369, 115] on span "Order Recieved" at bounding box center [1373, 118] width 96 height 20
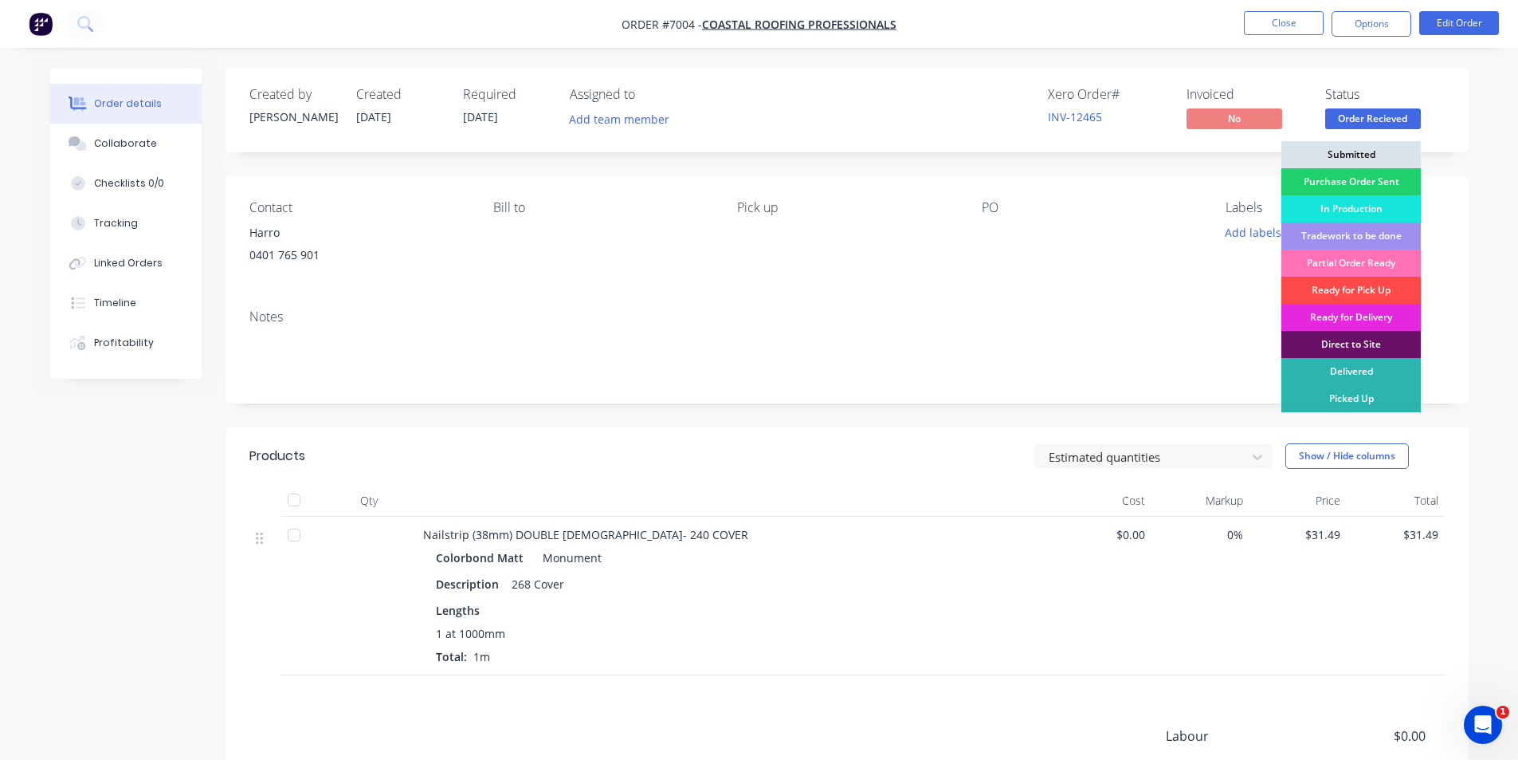
click at [1390, 293] on div "Ready for Pick Up" at bounding box center [1351, 290] width 139 height 27
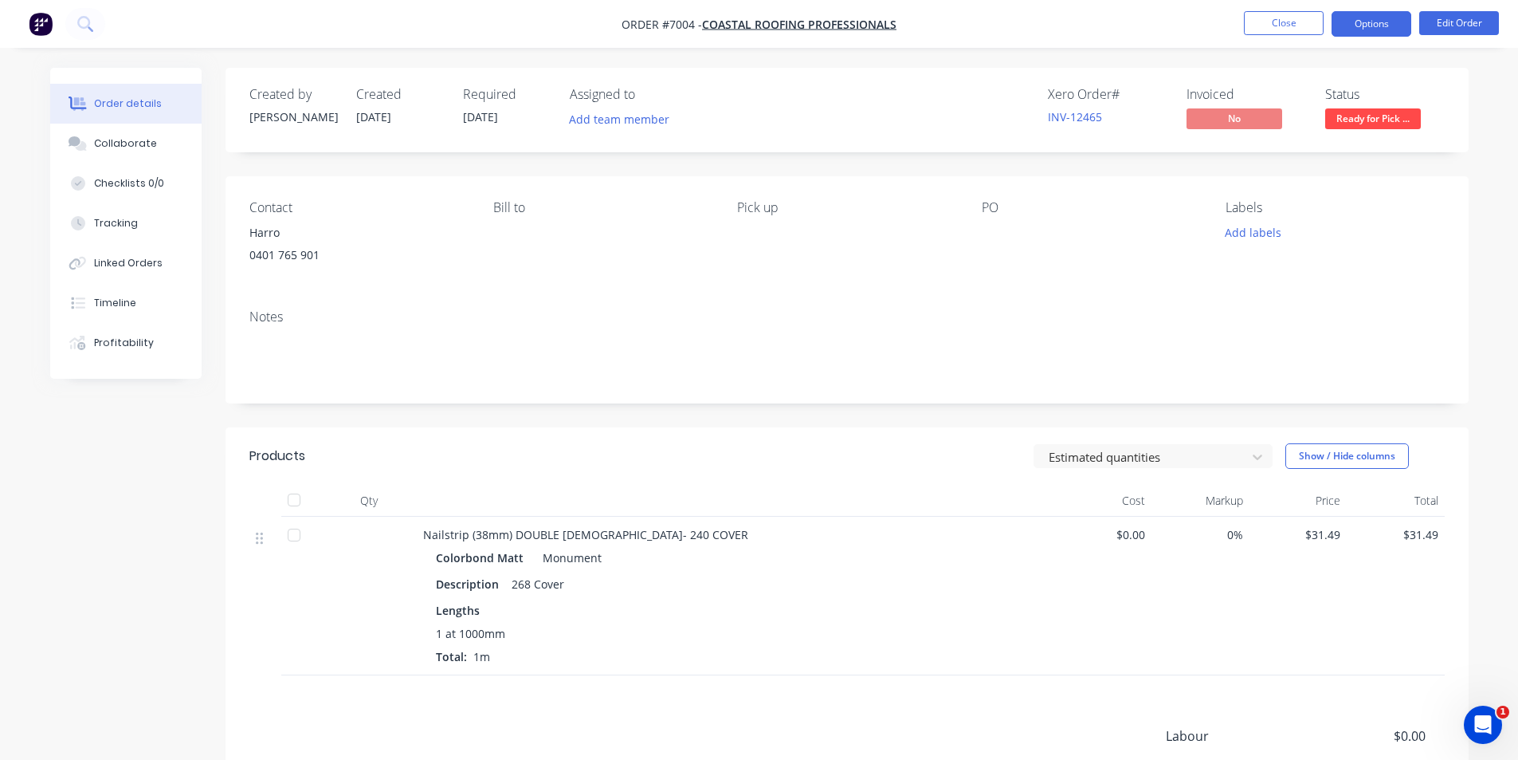
click at [1373, 32] on button "Options" at bounding box center [1372, 24] width 80 height 26
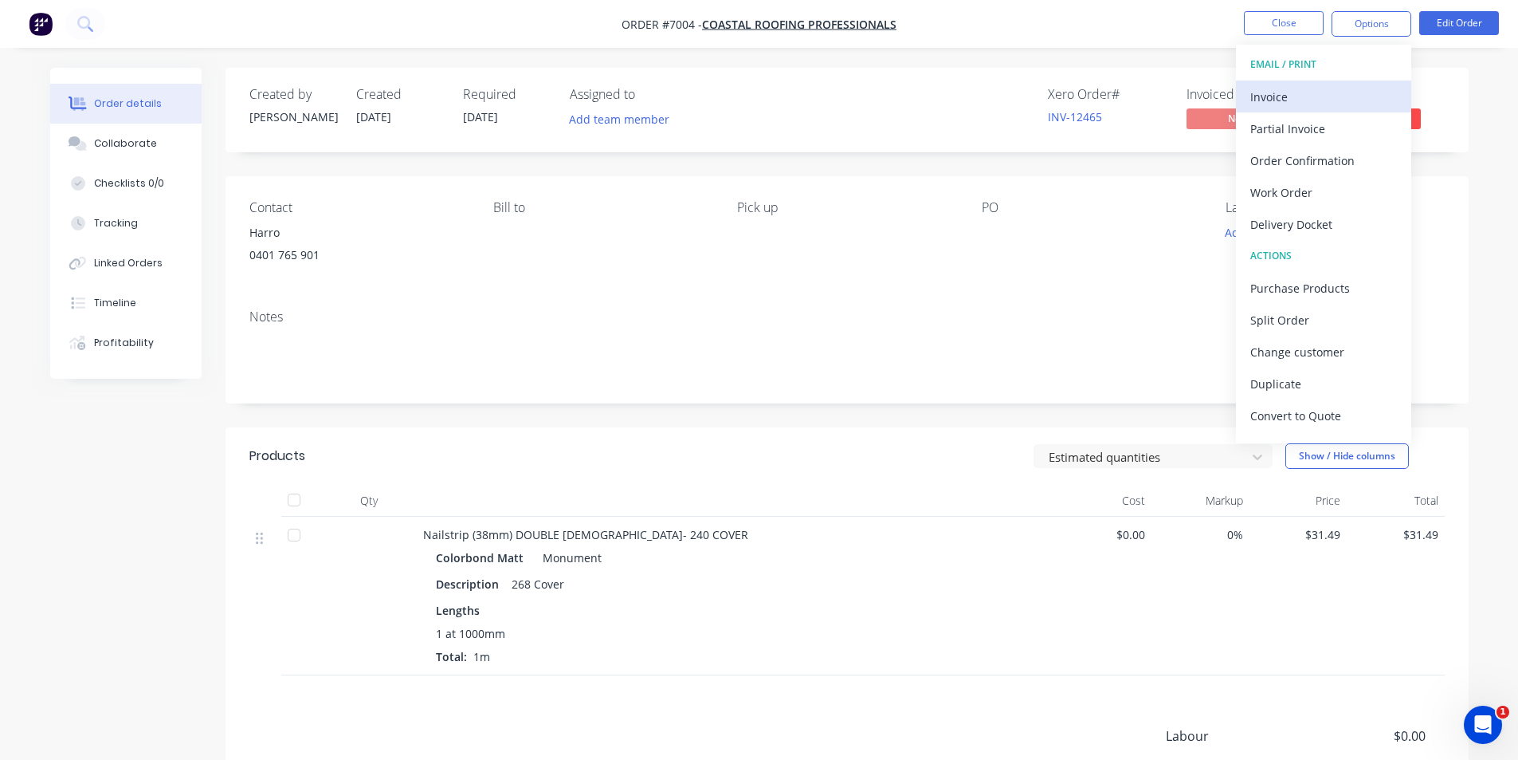
click at [1288, 91] on div "Invoice" at bounding box center [1324, 96] width 147 height 23
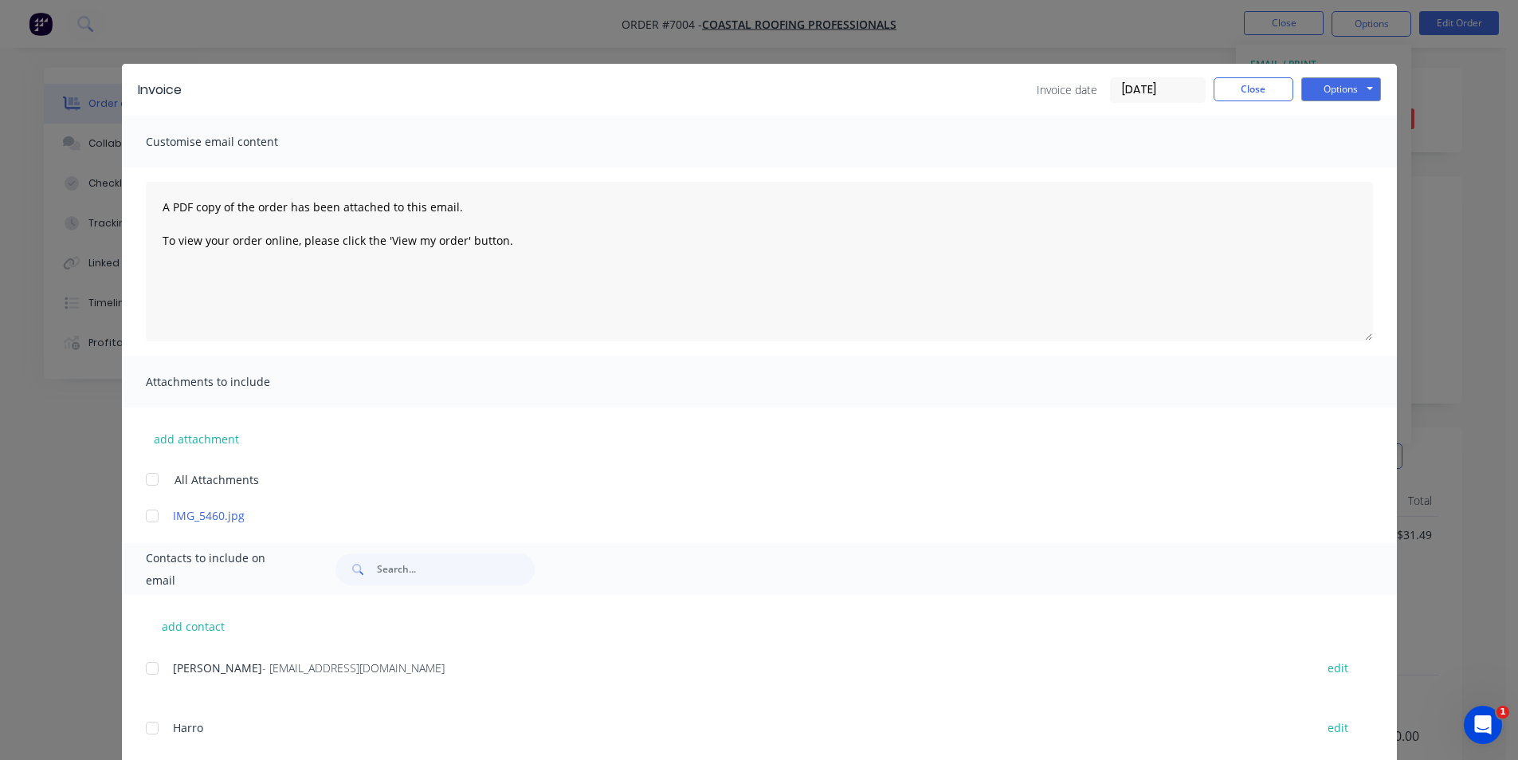
click at [152, 669] on div at bounding box center [152, 668] width 32 height 32
click at [1329, 91] on button "Options" at bounding box center [1342, 89] width 80 height 24
click at [1345, 171] on button "Email" at bounding box center [1353, 170] width 102 height 26
click at [1271, 93] on button "Close" at bounding box center [1254, 89] width 80 height 24
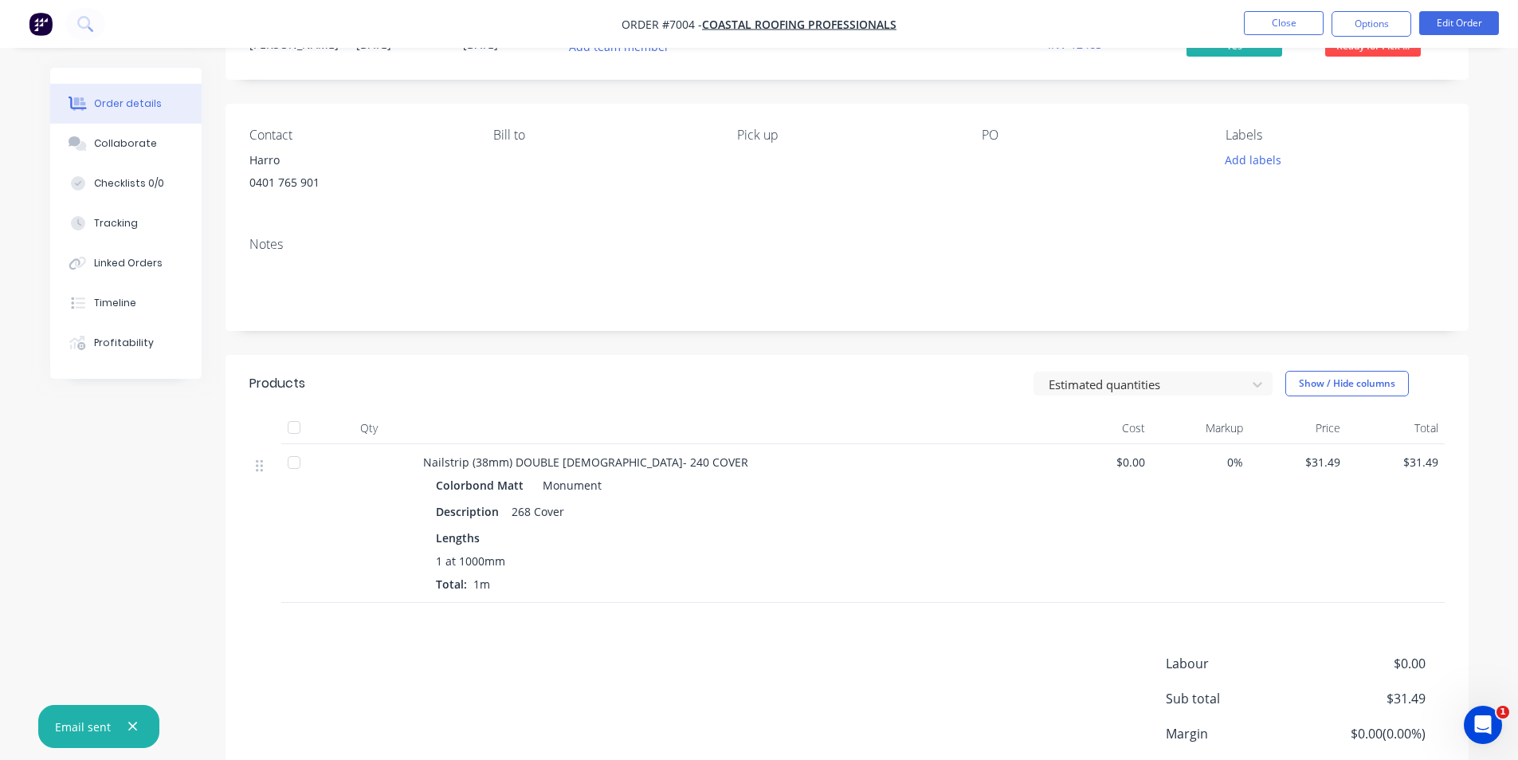
scroll to position [199, 0]
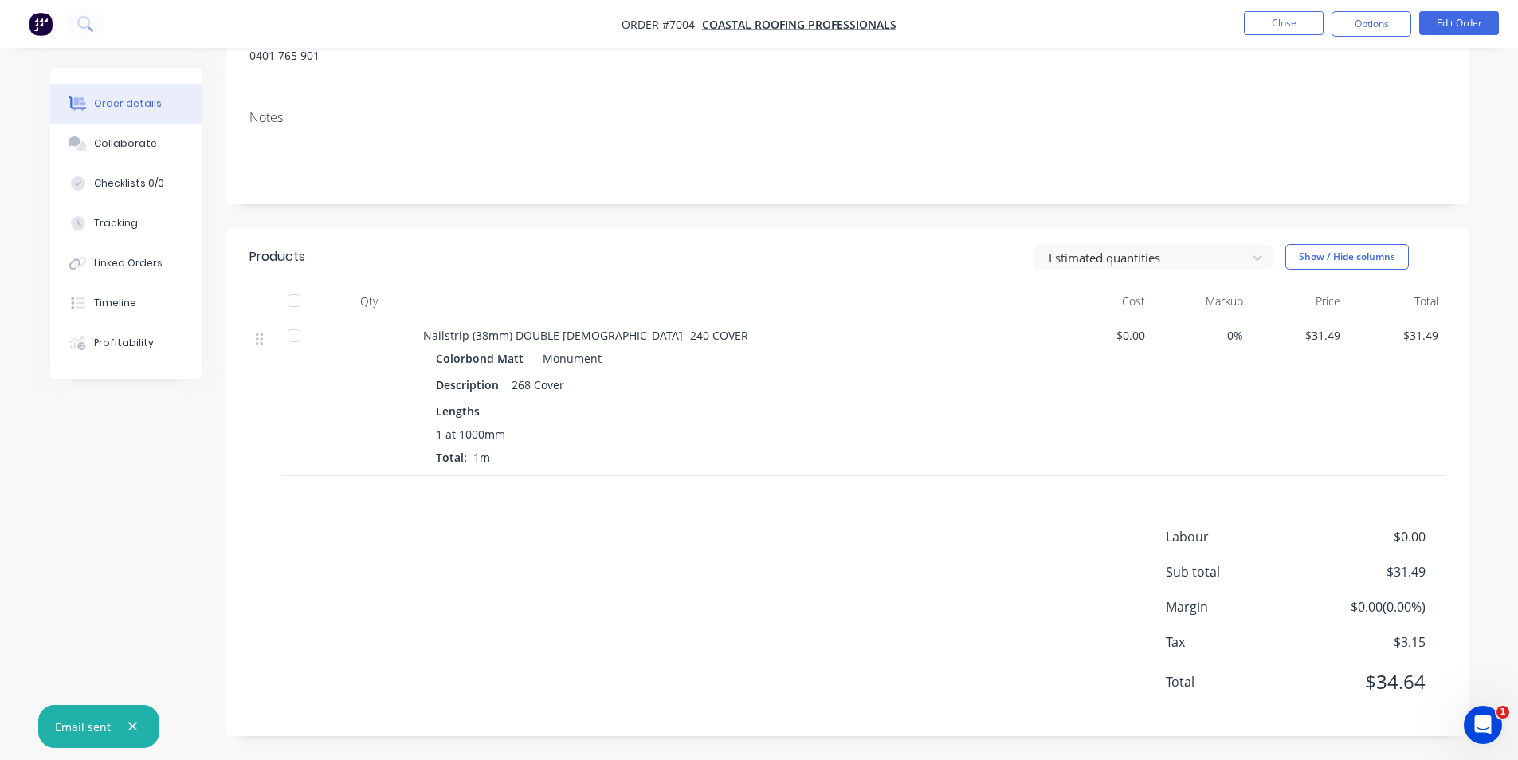
click at [295, 303] on div at bounding box center [294, 301] width 32 height 32
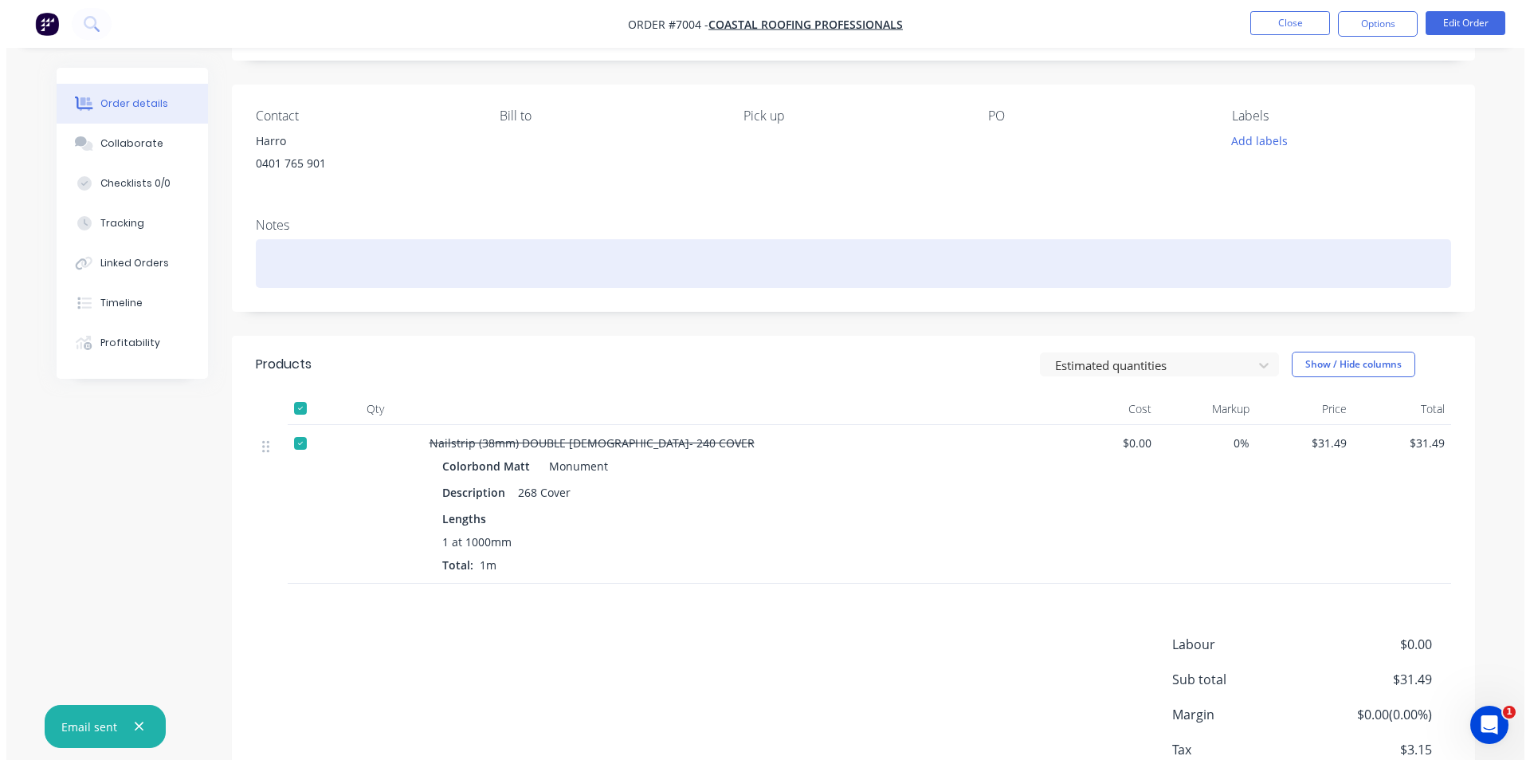
scroll to position [0, 0]
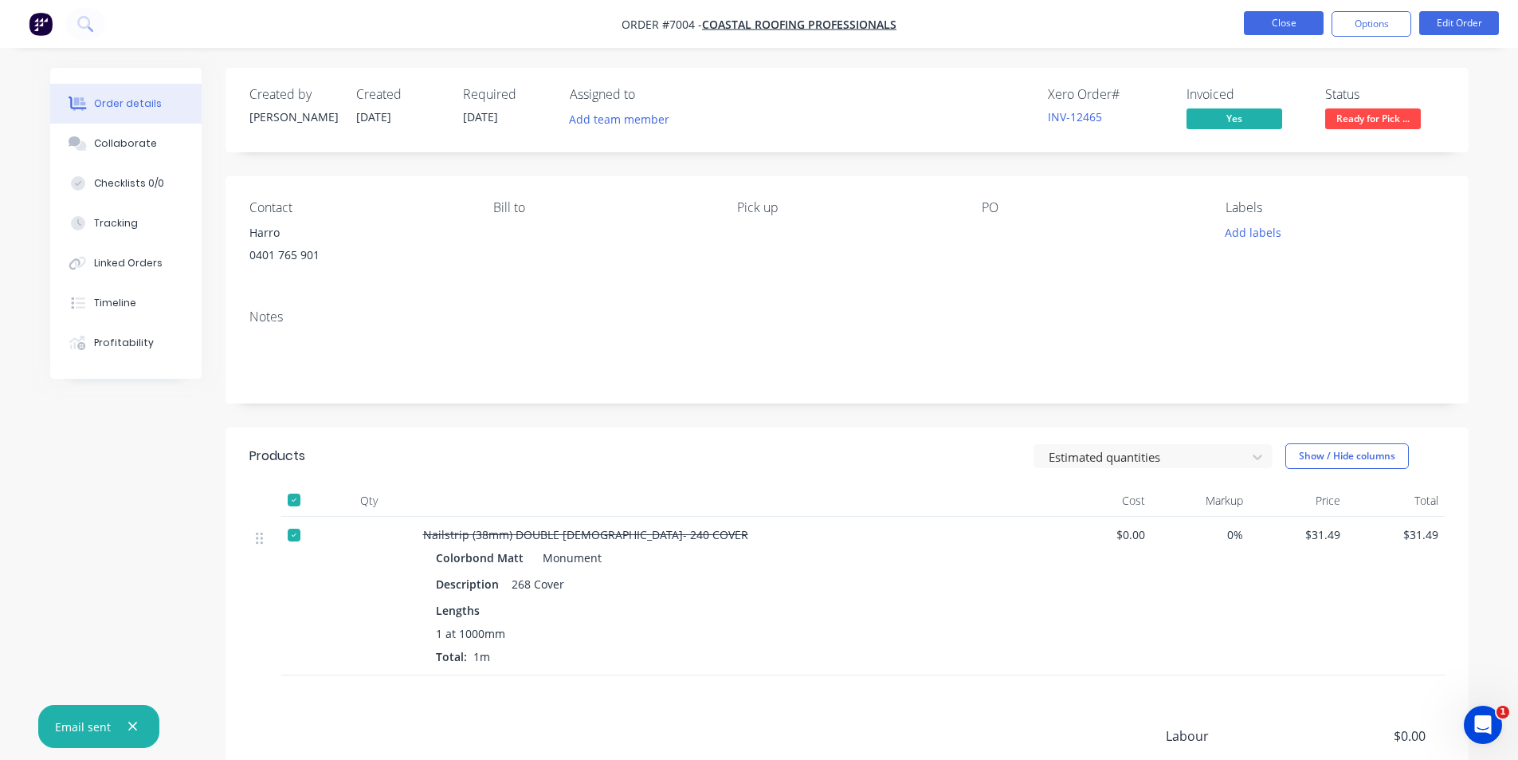
click at [1298, 19] on button "Close" at bounding box center [1284, 23] width 80 height 24
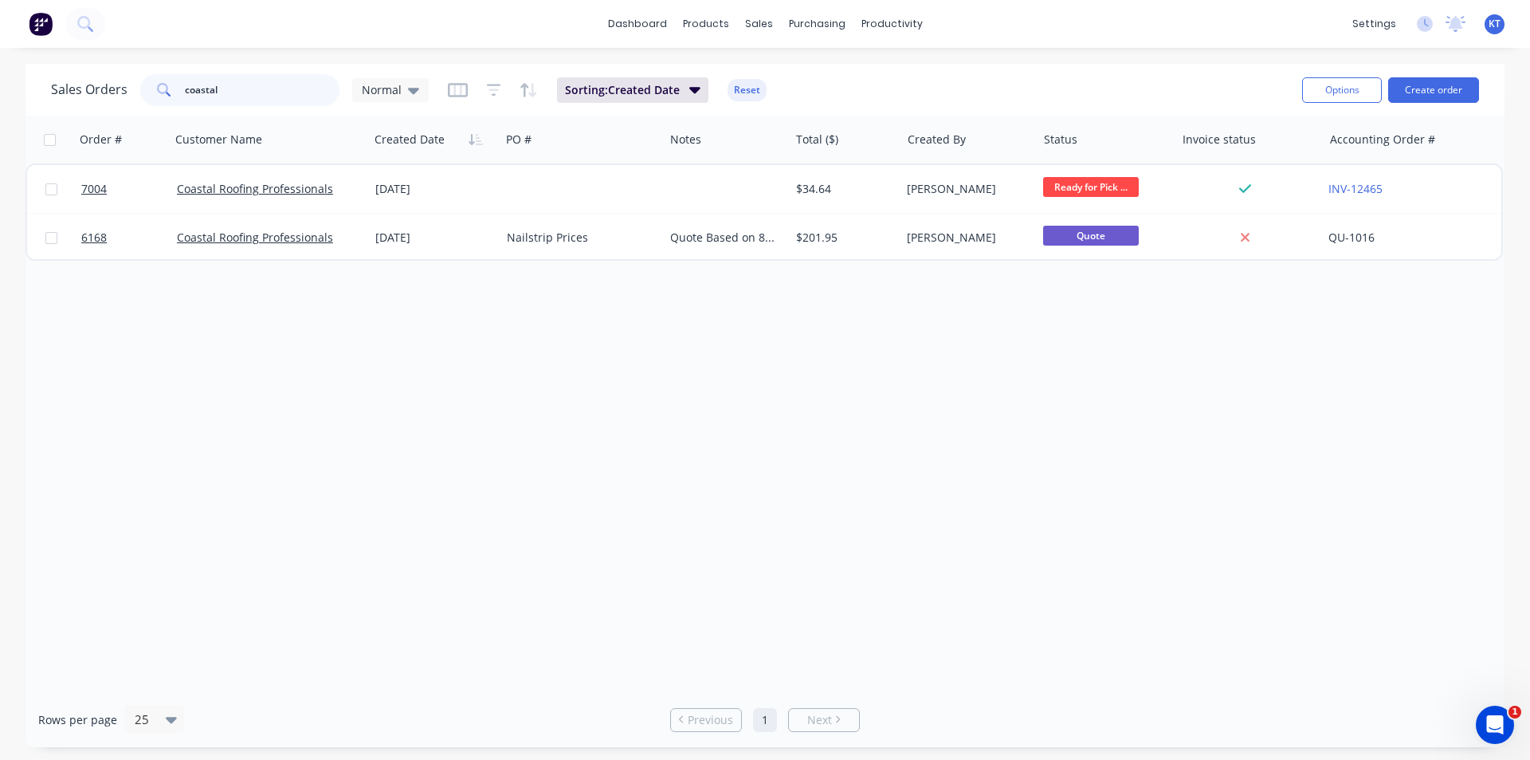
drag, startPoint x: 245, startPoint y: 96, endPoint x: 50, endPoint y: 104, distance: 194.6
click at [50, 104] on div "Sales Orders coastal Normal Sorting: Created Date Reset Options Create order" at bounding box center [765, 90] width 1479 height 52
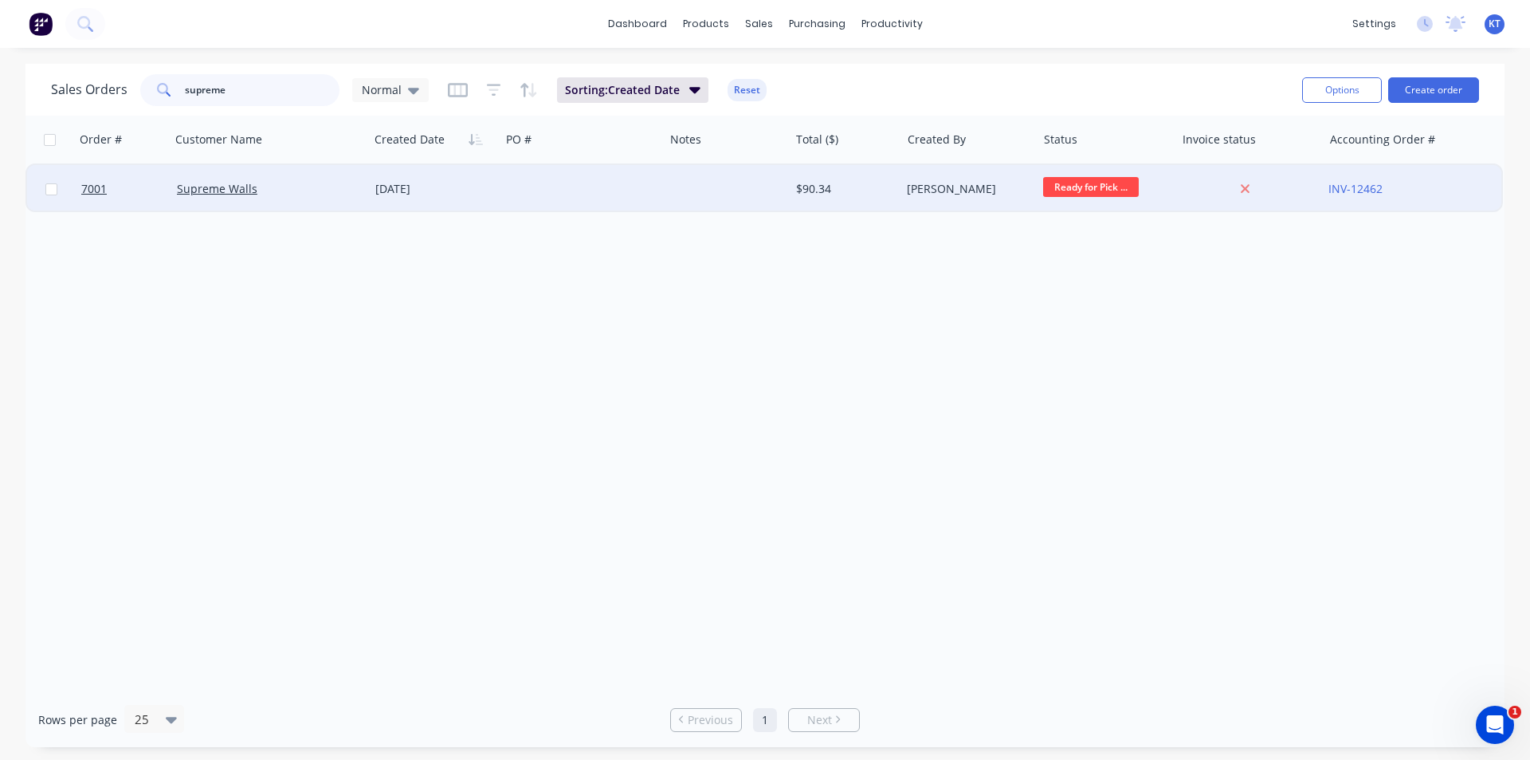
type input "supreme"
click at [428, 182] on div "[DATE]" at bounding box center [434, 189] width 119 height 16
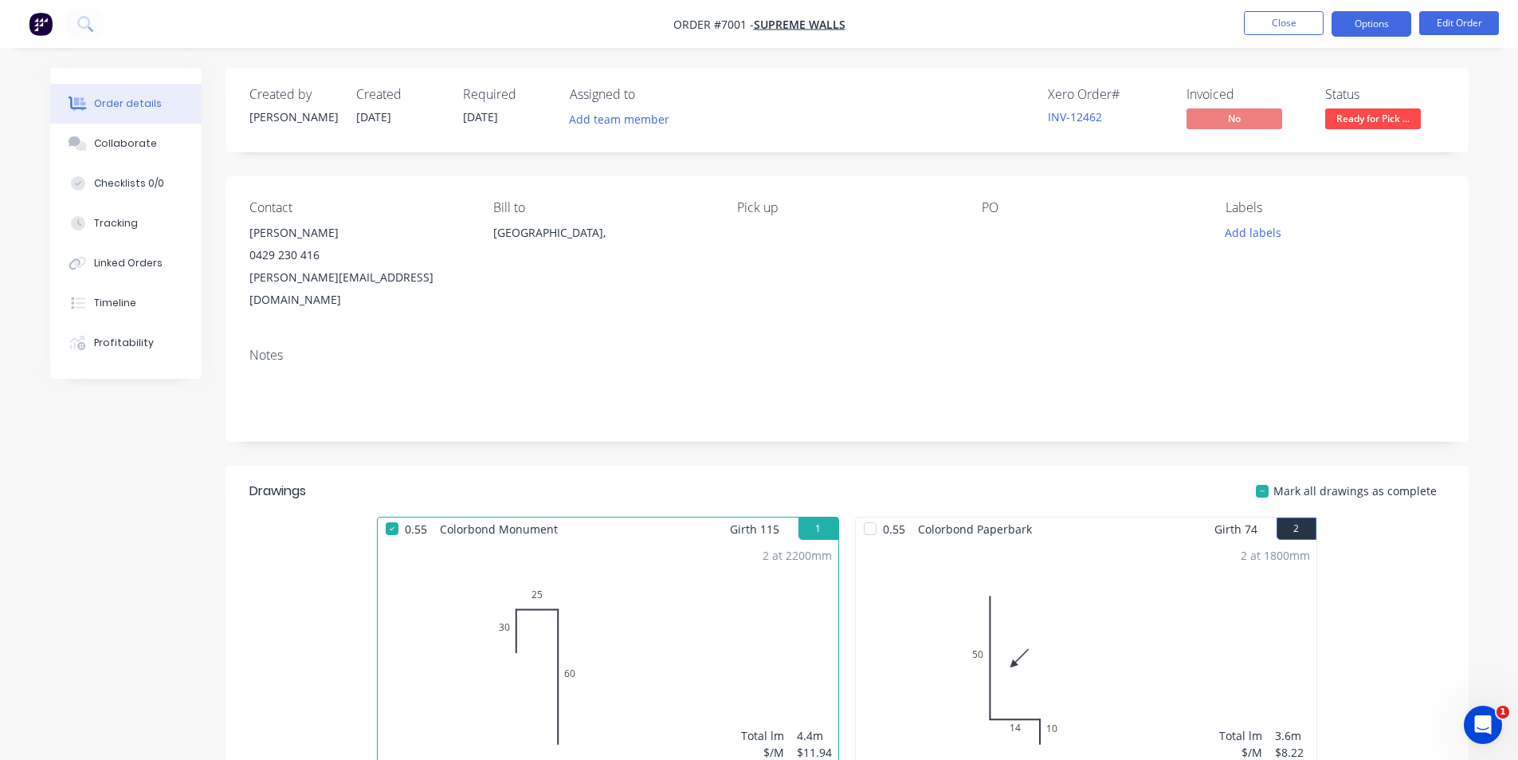
click at [1357, 24] on button "Options" at bounding box center [1372, 24] width 80 height 26
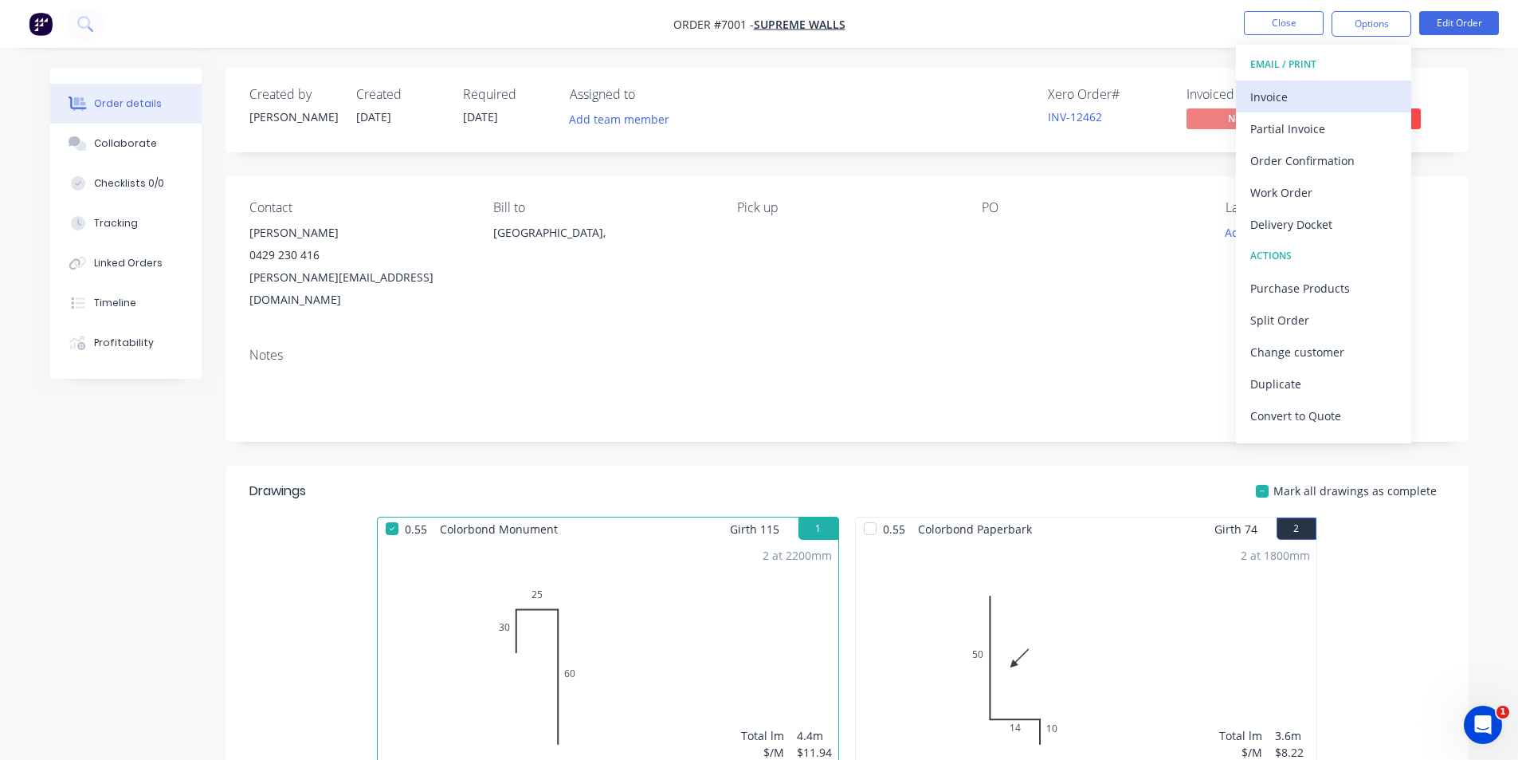
click at [1307, 103] on div "Invoice" at bounding box center [1324, 96] width 147 height 23
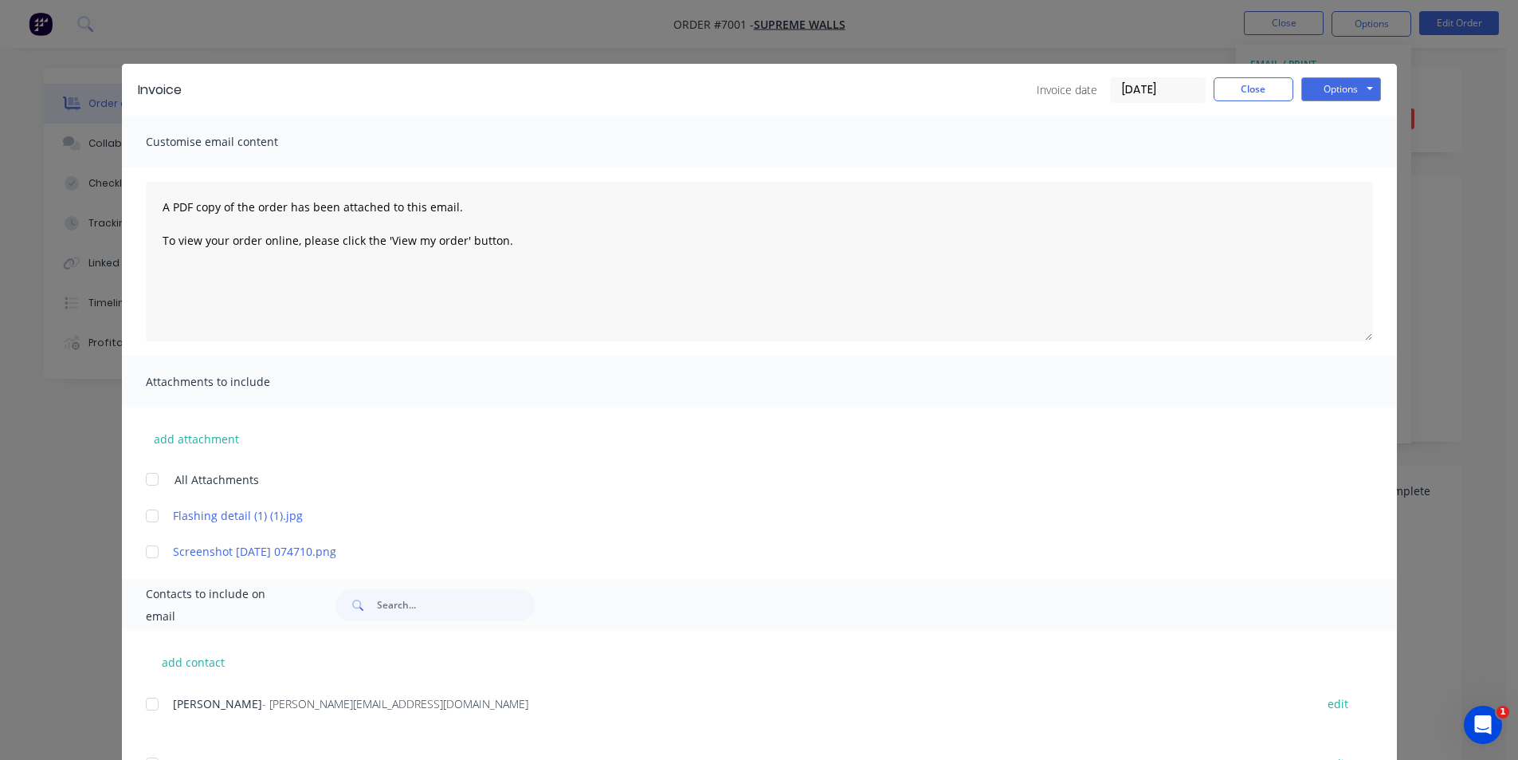
click at [148, 707] on div at bounding box center [152, 704] width 32 height 32
click at [1329, 95] on button "Options" at bounding box center [1342, 89] width 80 height 24
click at [1364, 177] on button "Email" at bounding box center [1353, 170] width 102 height 26
click at [1229, 75] on div "Invoice Invoice date [DATE] Close Options Preview Print Email" at bounding box center [759, 90] width 1275 height 52
click at [1250, 84] on button "Close" at bounding box center [1254, 89] width 80 height 24
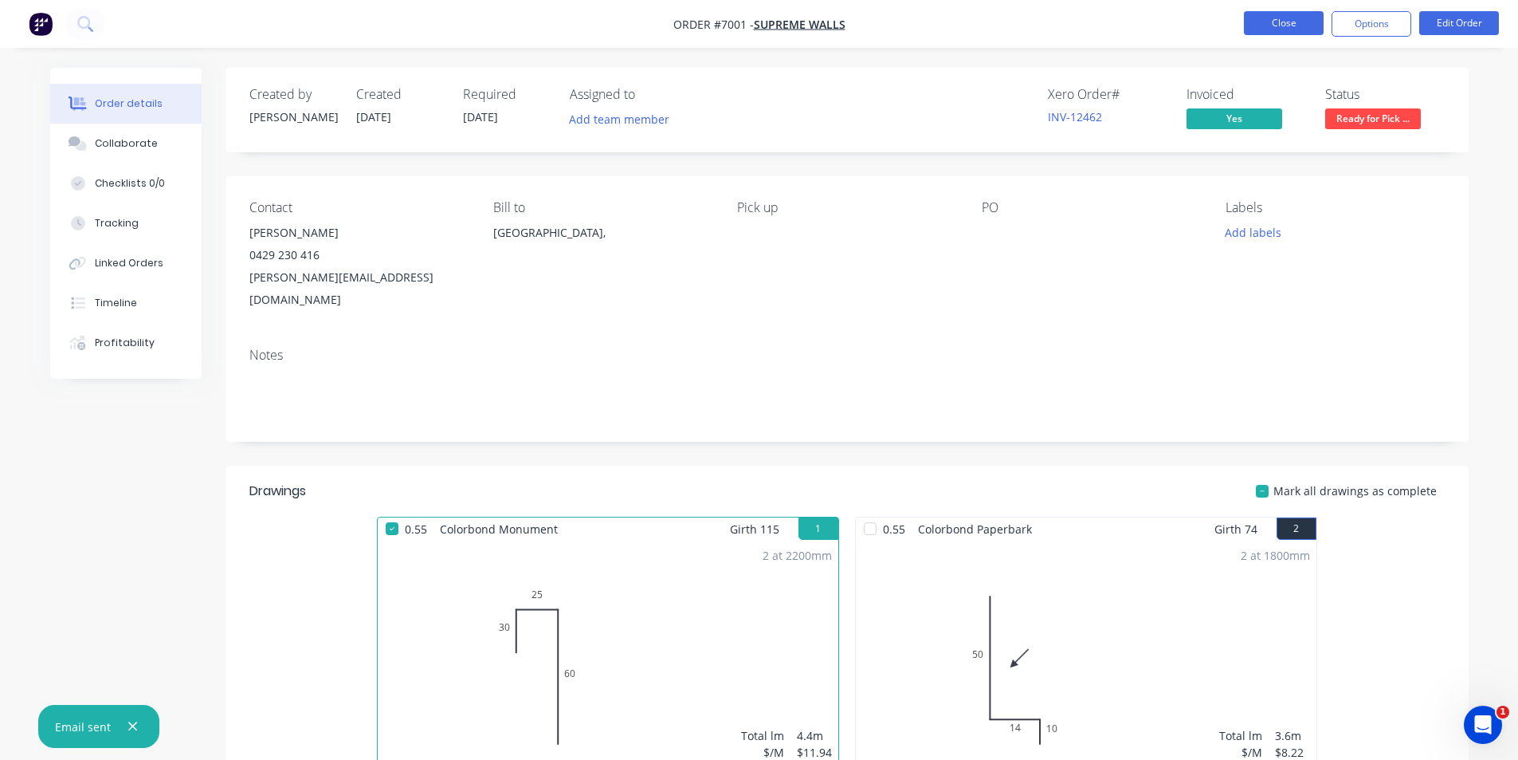
click at [1294, 30] on button "Close" at bounding box center [1284, 23] width 80 height 24
